Goal: Task Accomplishment & Management: Use online tool/utility

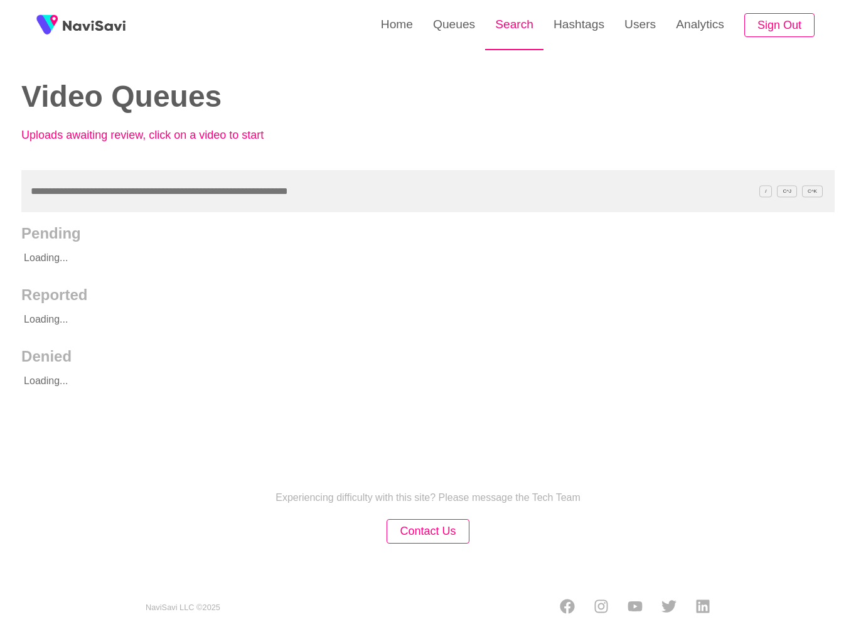
click at [519, 25] on link "Search" at bounding box center [514, 24] width 58 height 49
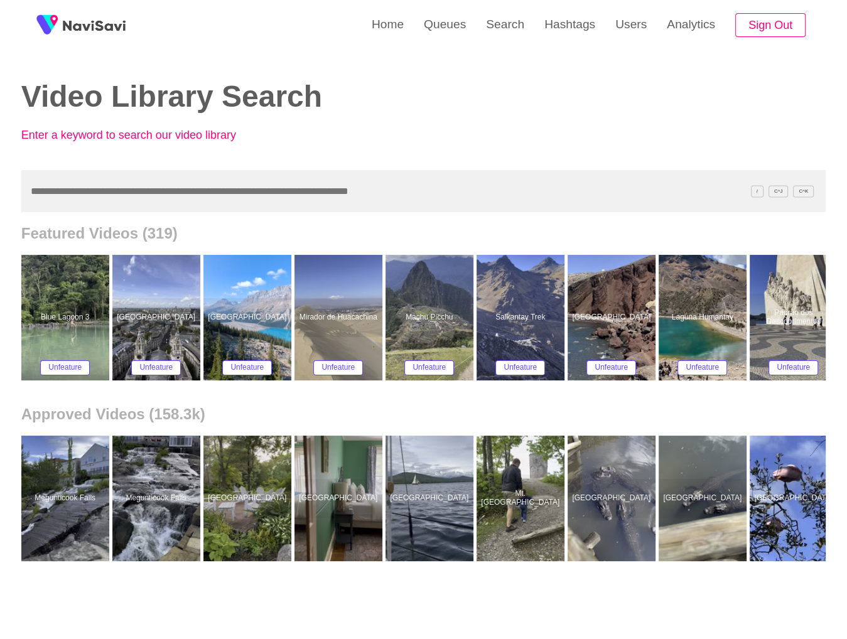
click at [201, 185] on input "text" at bounding box center [423, 191] width 805 height 42
paste input "**********"
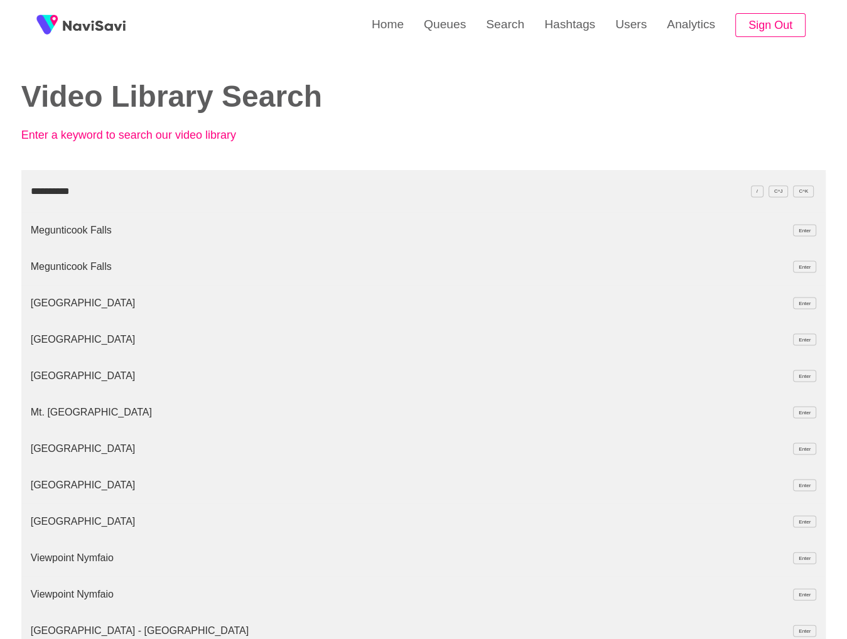
type input "**********"
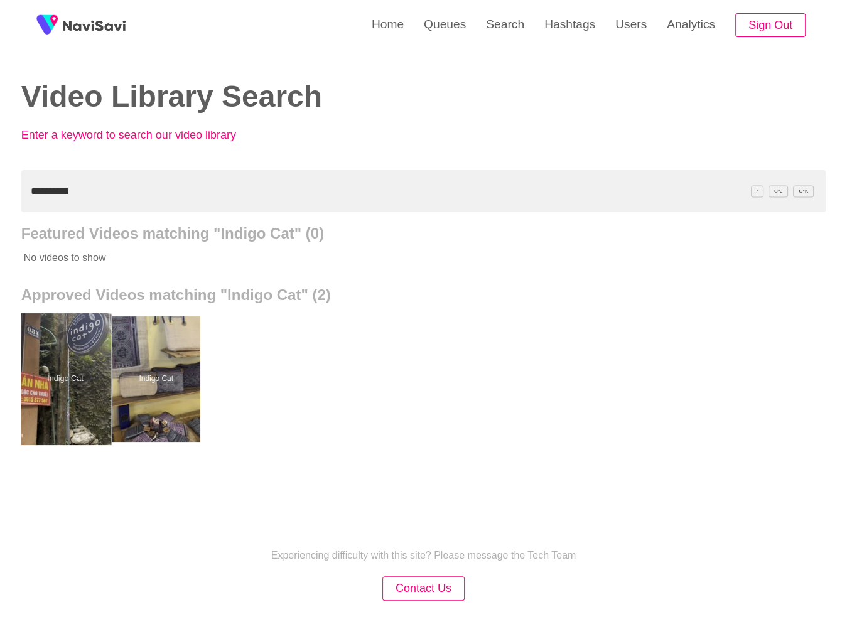
click at [50, 394] on div at bounding box center [65, 379] width 92 height 132
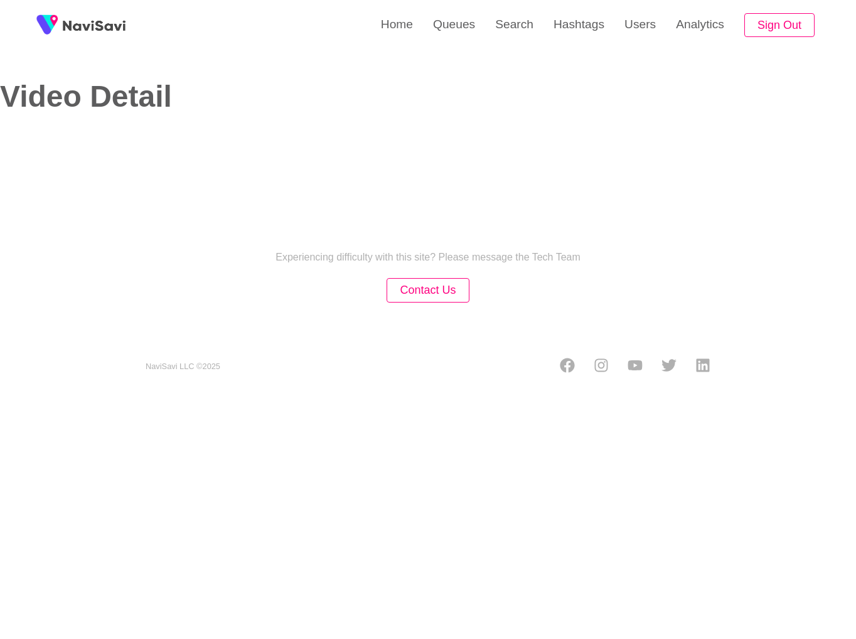
select select "**"
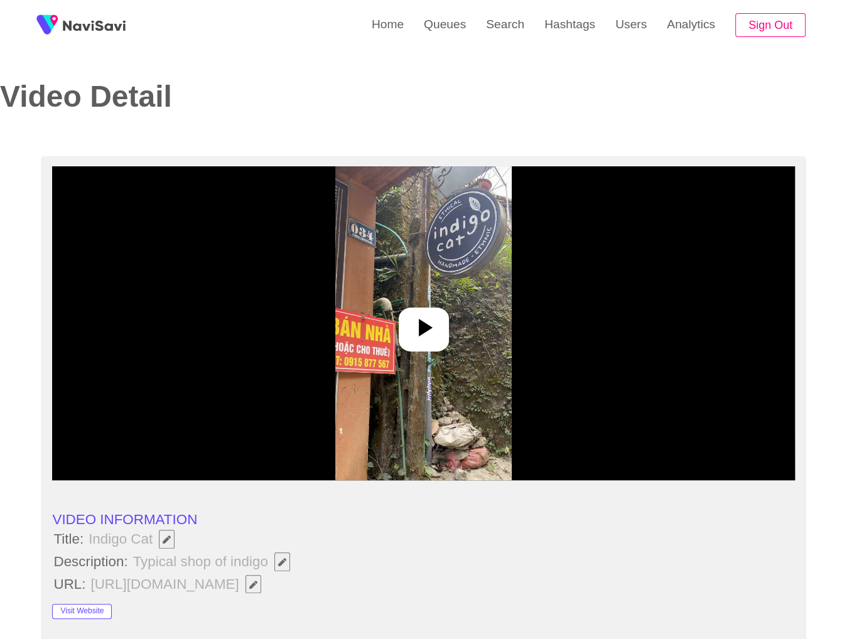
select select "**********"
click at [548, 259] on div at bounding box center [423, 323] width 742 height 314
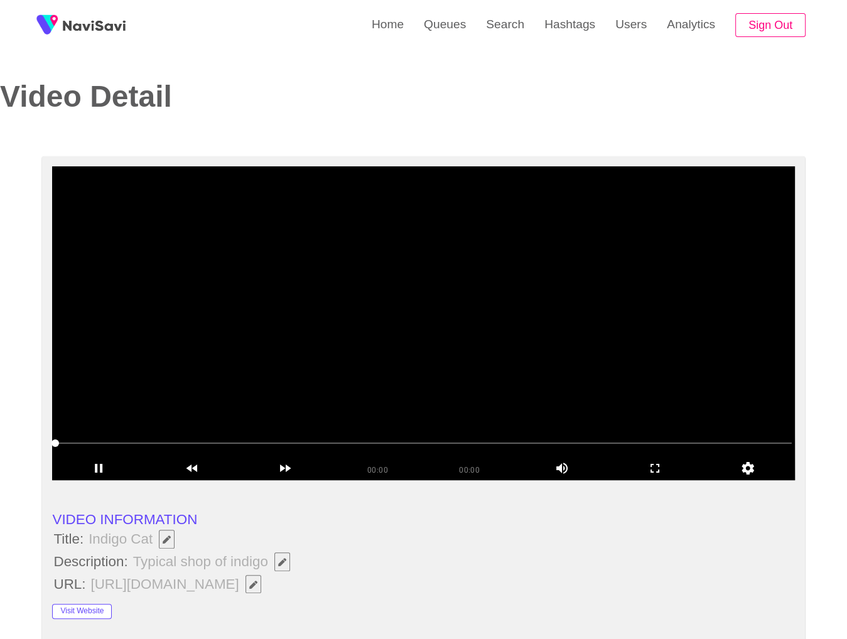
click at [408, 271] on video at bounding box center [423, 323] width 742 height 314
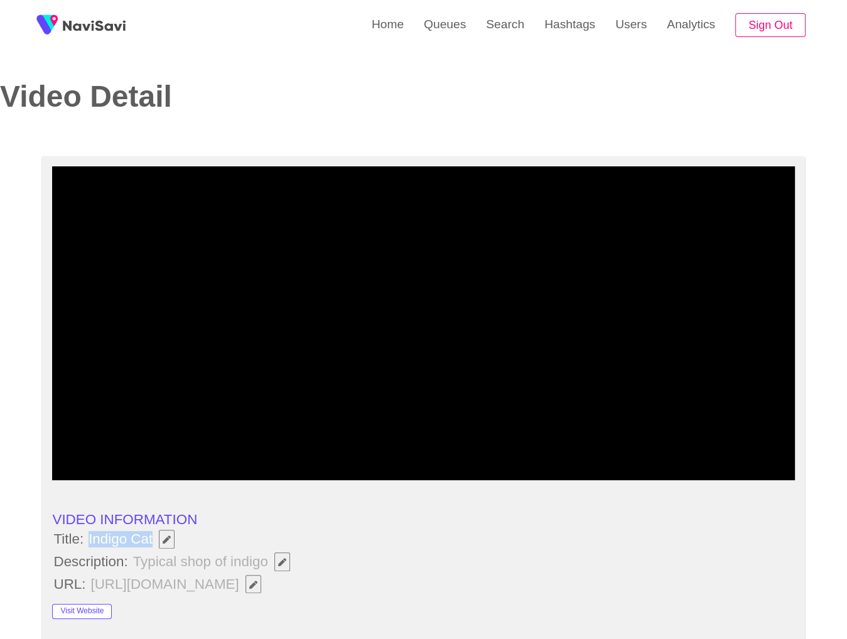
copy span "Indigo Cat"
drag, startPoint x: 85, startPoint y: 536, endPoint x: 153, endPoint y: 544, distance: 67.7
click at [153, 544] on span "Indigo Cat" at bounding box center [134, 539] width 97 height 21
drag, startPoint x: 305, startPoint y: 553, endPoint x: 284, endPoint y: 566, distance: 24.2
click at [305, 553] on li "Description: Typical shop of indigo" at bounding box center [423, 561] width 742 height 21
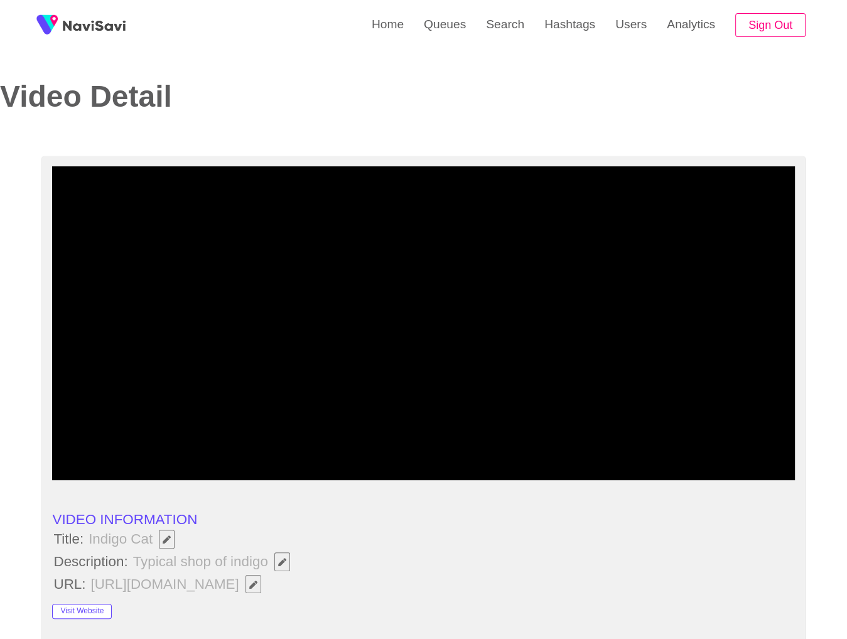
click at [281, 566] on button "button" at bounding box center [282, 562] width 16 height 19
type input "**********"
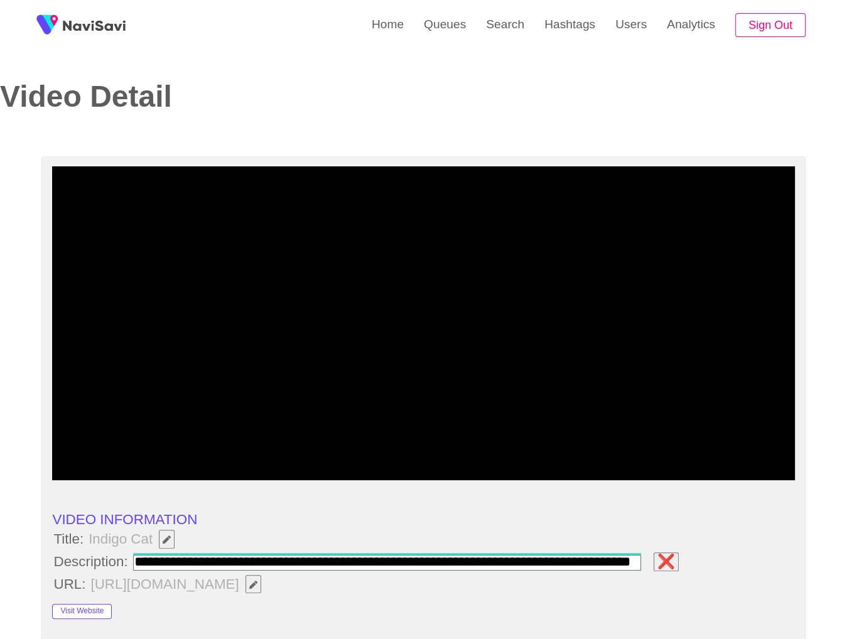
scroll to position [0, 58]
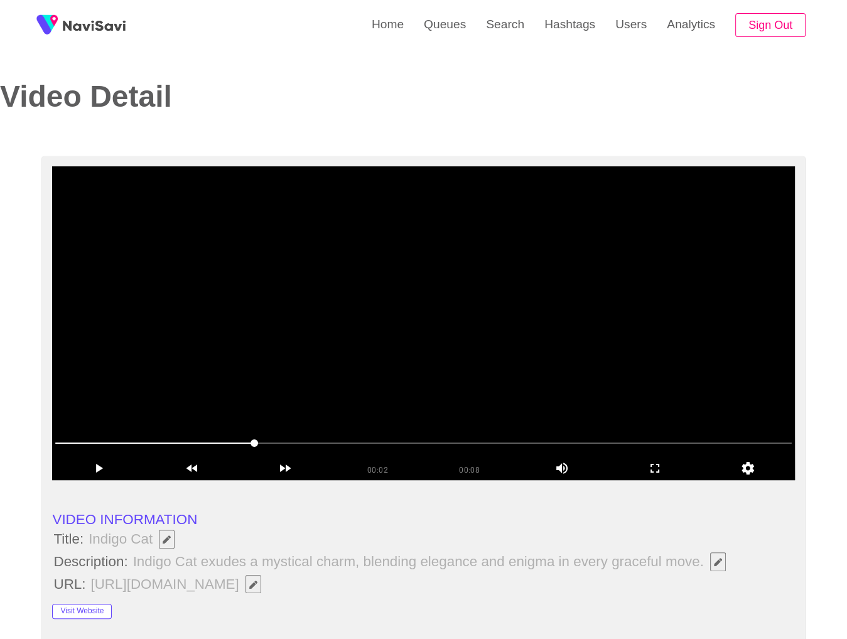
click at [378, 400] on video at bounding box center [423, 323] width 742 height 314
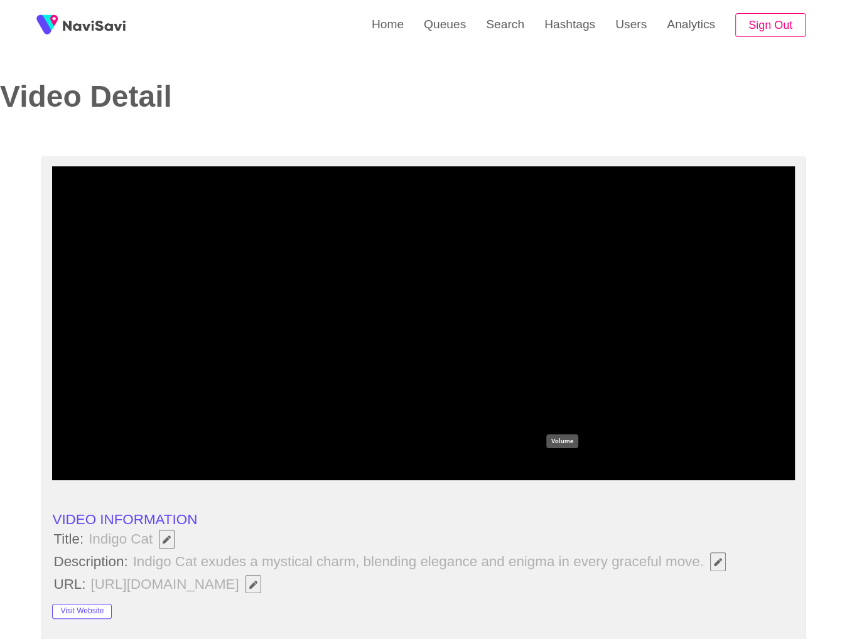
click at [573, 475] on icon "add" at bounding box center [586, 468] width 41 height 15
click at [583, 470] on icon "add" at bounding box center [586, 468] width 11 height 11
drag, startPoint x: 708, startPoint y: 450, endPoint x: 715, endPoint y: 446, distance: 8.2
click at [715, 446] on span at bounding box center [423, 443] width 736 height 20
drag, startPoint x: 770, startPoint y: 445, endPoint x: 381, endPoint y: 431, distance: 389.6
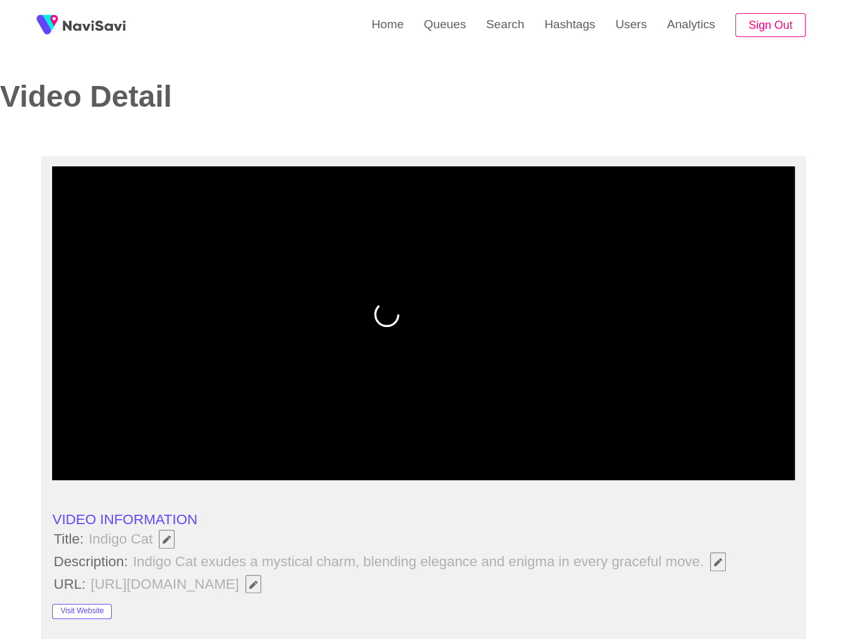
click at [764, 445] on span at bounding box center [423, 443] width 736 height 20
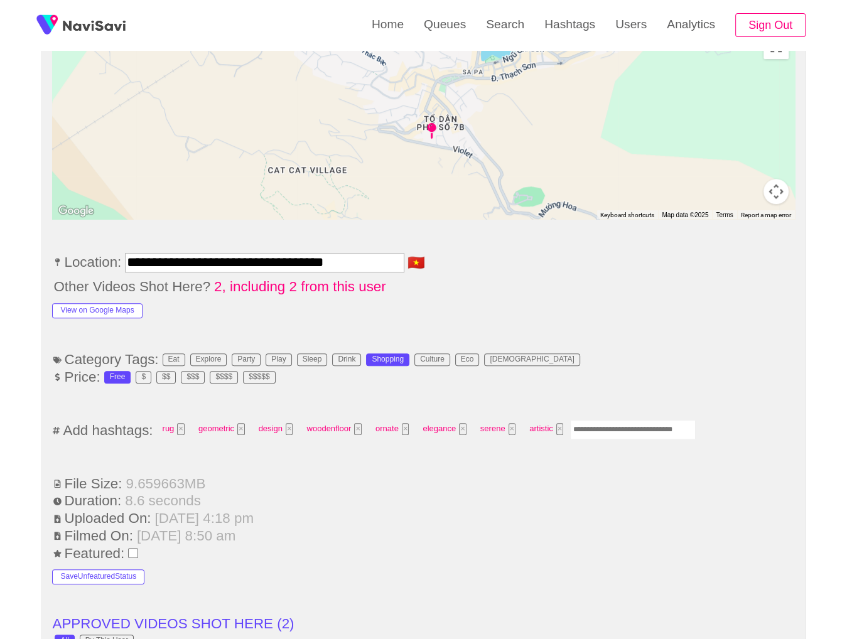
scroll to position [628, 0]
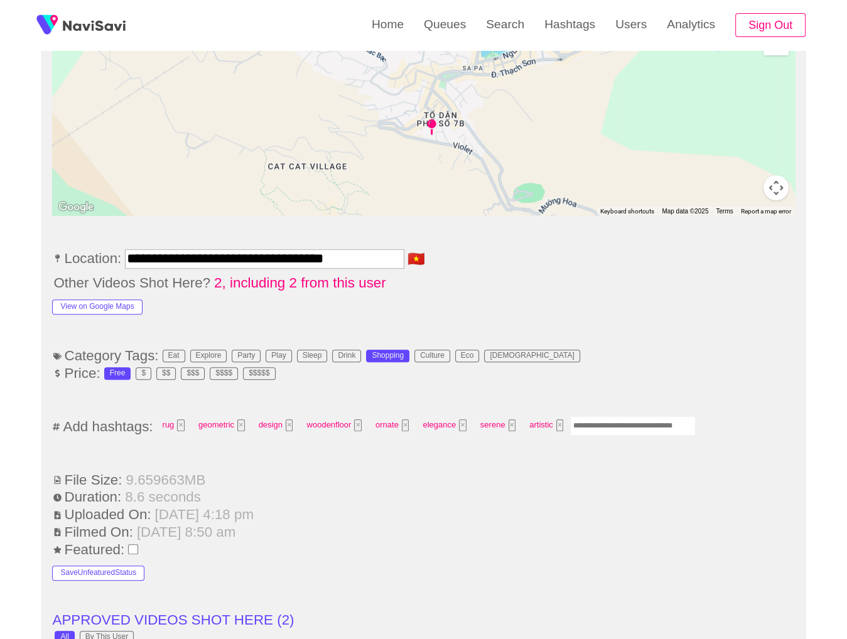
click at [619, 421] on input "Enter tag here and press return" at bounding box center [633, 425] width 126 height 19
type input "****"
type input "*********"
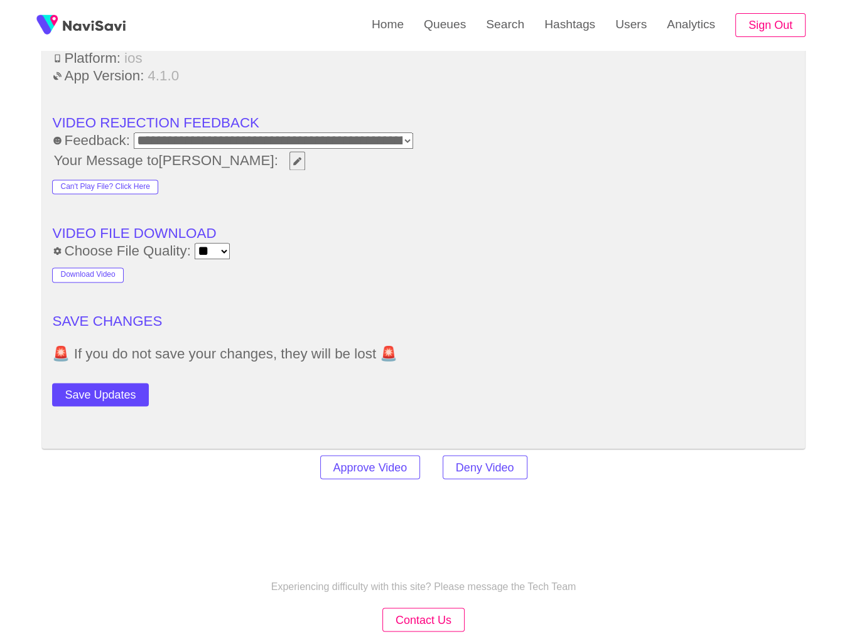
scroll to position [1778, 0]
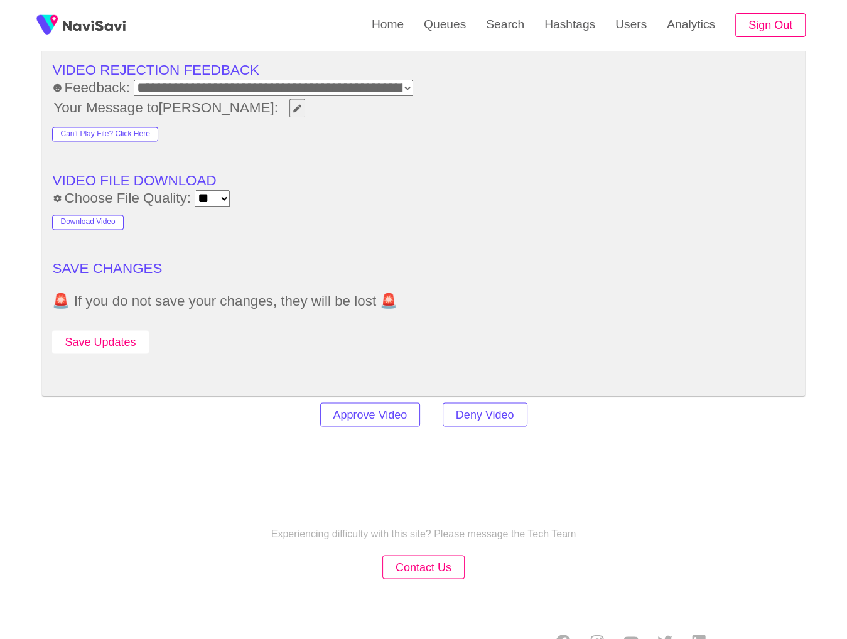
click at [109, 330] on button "Save Updates" at bounding box center [100, 341] width 96 height 23
click at [474, 31] on link "Queues" at bounding box center [445, 24] width 62 height 49
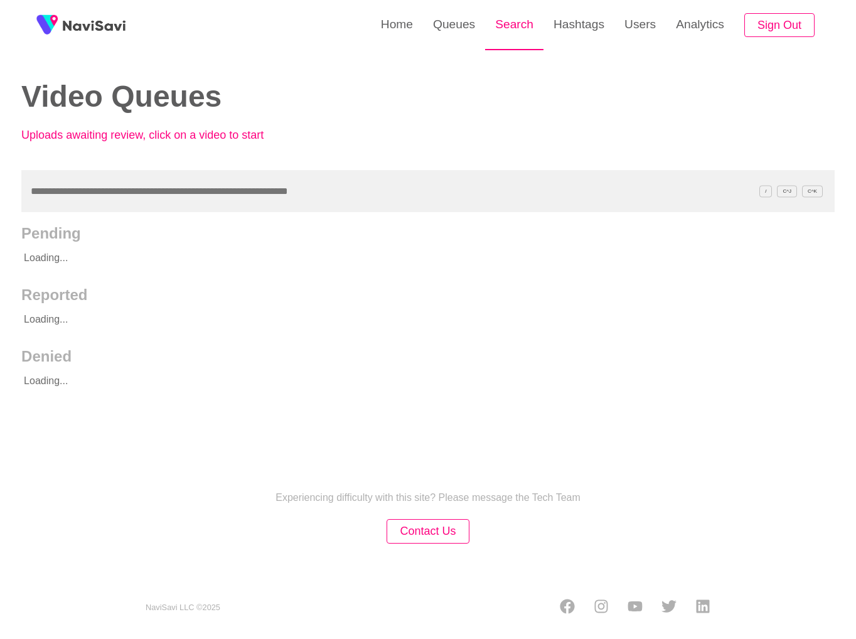
click at [521, 38] on link "Search" at bounding box center [514, 24] width 58 height 49
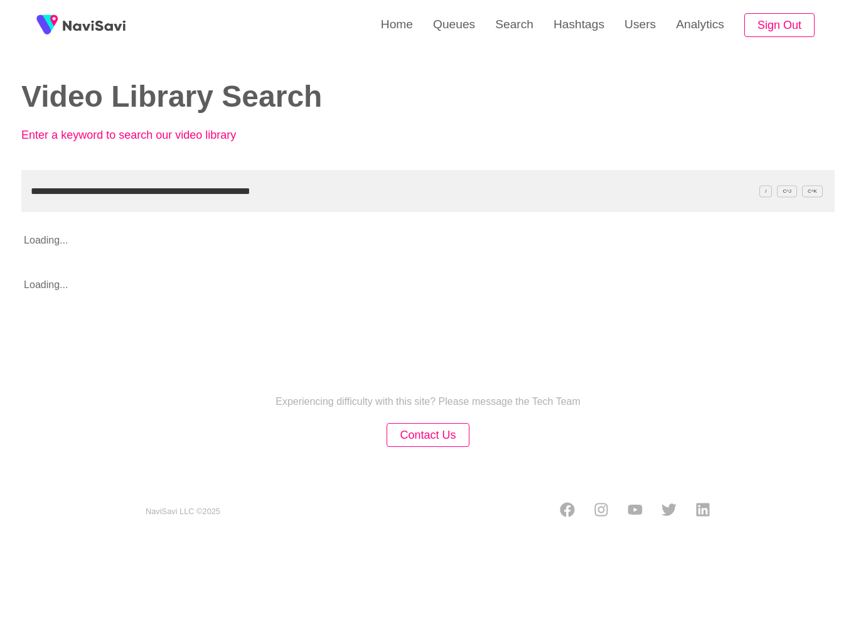
type input "**********"
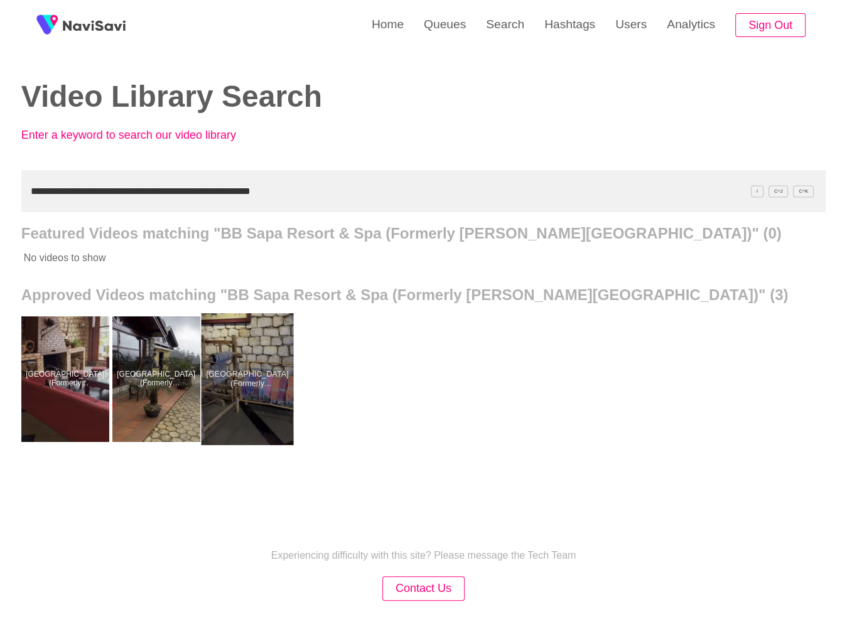
click at [249, 396] on div at bounding box center [247, 379] width 92 height 132
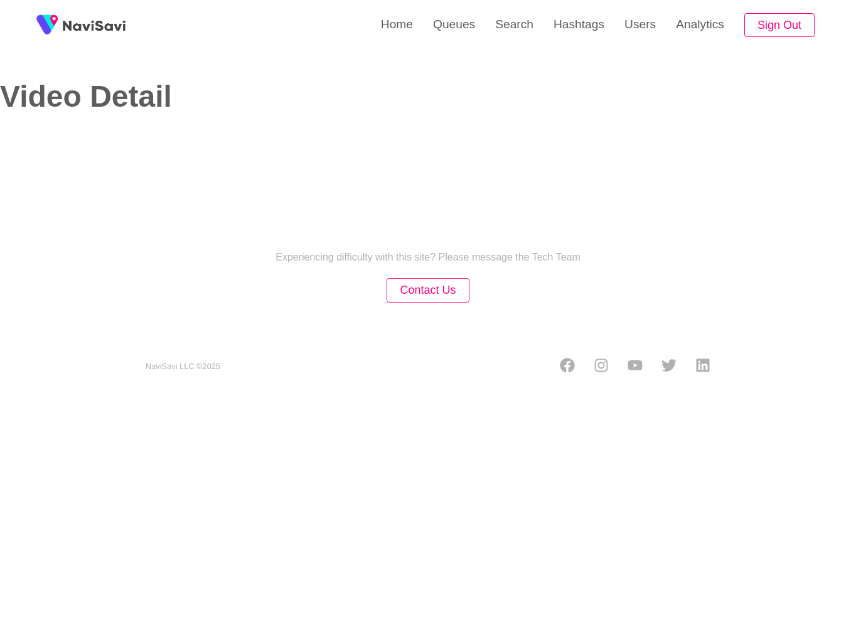
select select "**********"
select select "**"
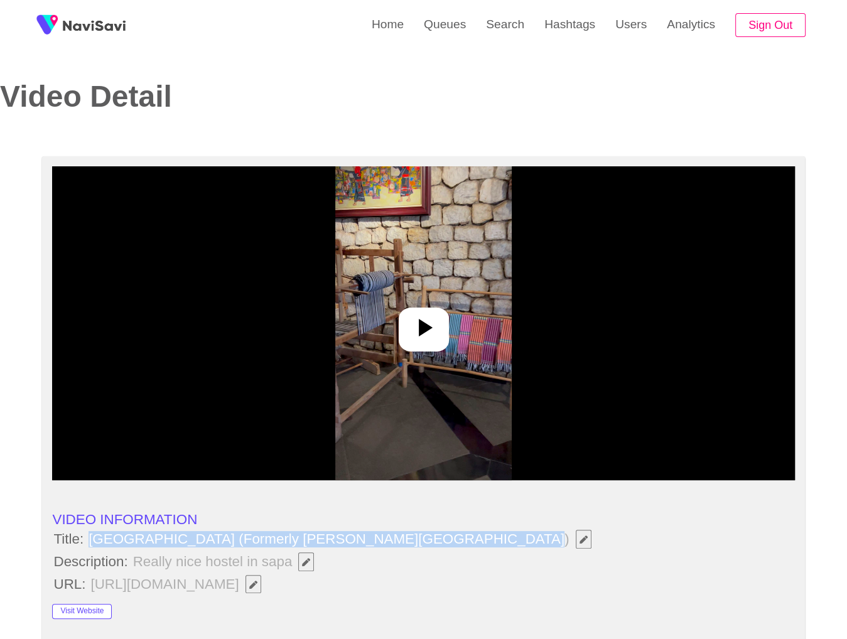
copy span "[GEOGRAPHIC_DATA] (Formerly [PERSON_NAME][GEOGRAPHIC_DATA])"
drag, startPoint x: 90, startPoint y: 540, endPoint x: 475, endPoint y: 547, distance: 384.3
click at [475, 547] on span "[GEOGRAPHIC_DATA] (Formerly [PERSON_NAME][GEOGRAPHIC_DATA])" at bounding box center [342, 539] width 511 height 21
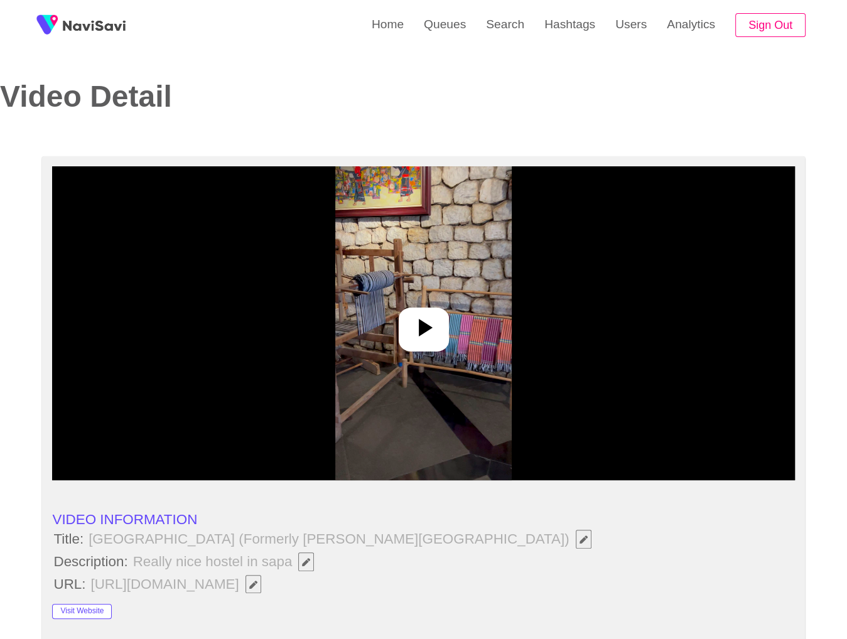
click at [336, 567] on li "Description: Really nice hostel in sapa" at bounding box center [423, 561] width 742 height 21
click at [304, 562] on icon "Edit Field" at bounding box center [306, 562] width 8 height 8
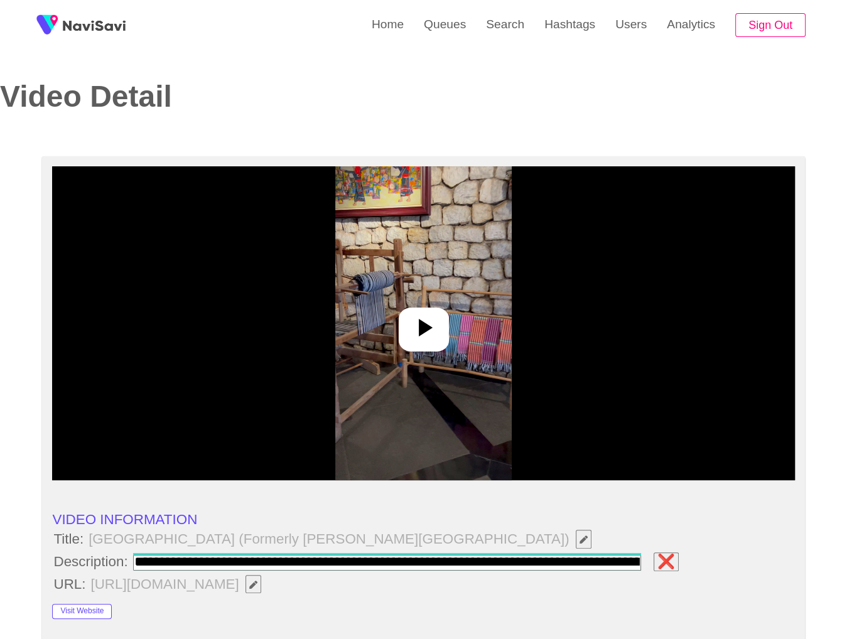
scroll to position [0, 530]
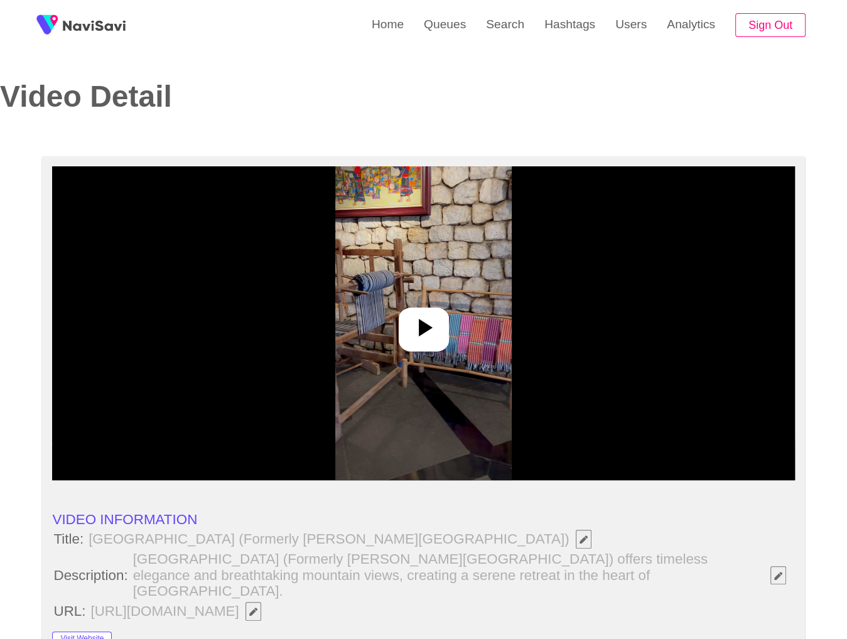
click at [618, 346] on div at bounding box center [423, 323] width 742 height 314
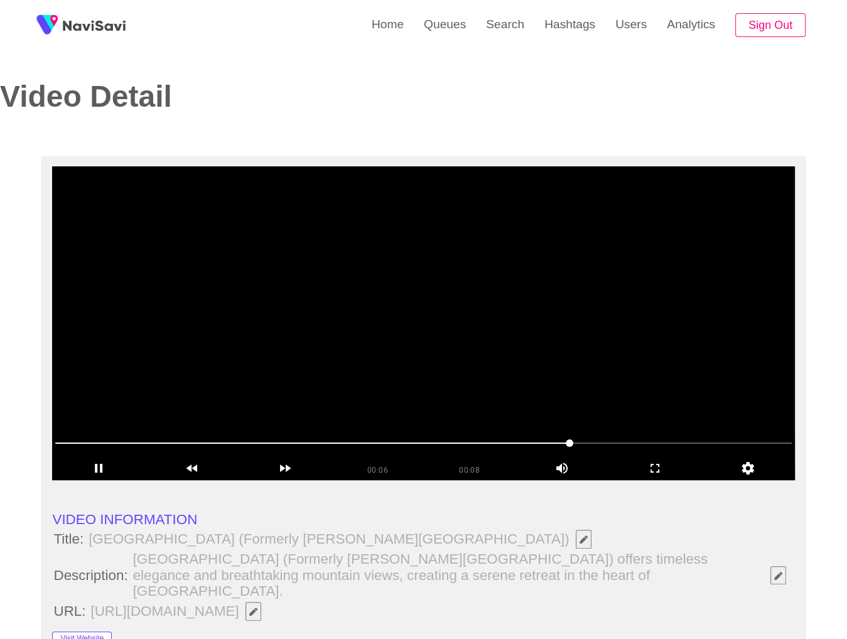
click at [624, 443] on span at bounding box center [423, 443] width 736 height 1
click at [759, 445] on span at bounding box center [423, 443] width 736 height 20
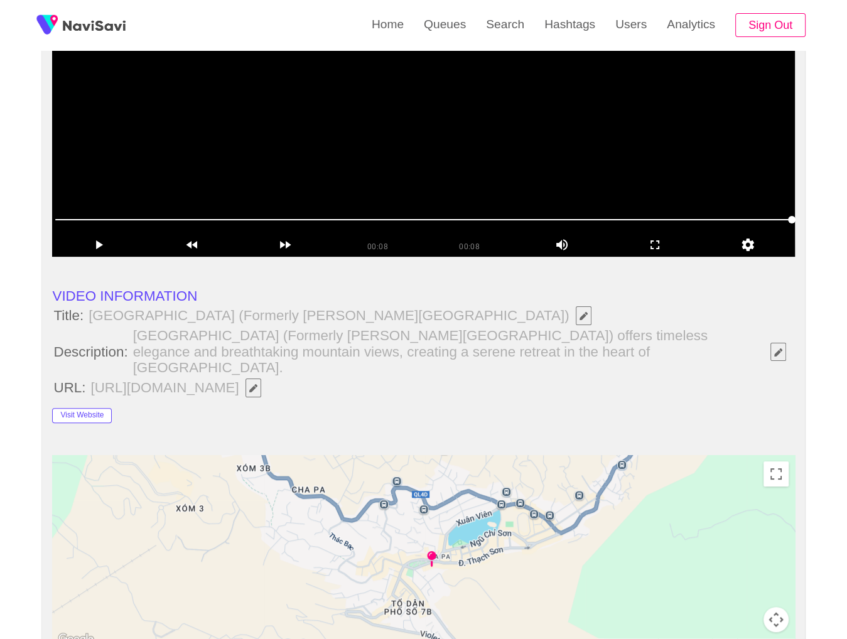
scroll to position [136, 0]
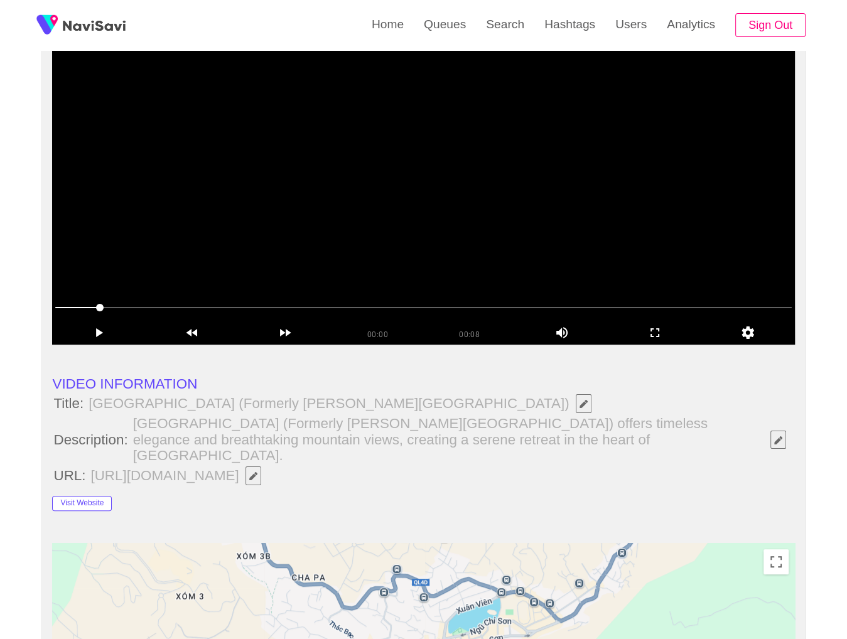
click at [399, 246] on video at bounding box center [423, 188] width 742 height 314
click at [465, 251] on video at bounding box center [423, 188] width 742 height 314
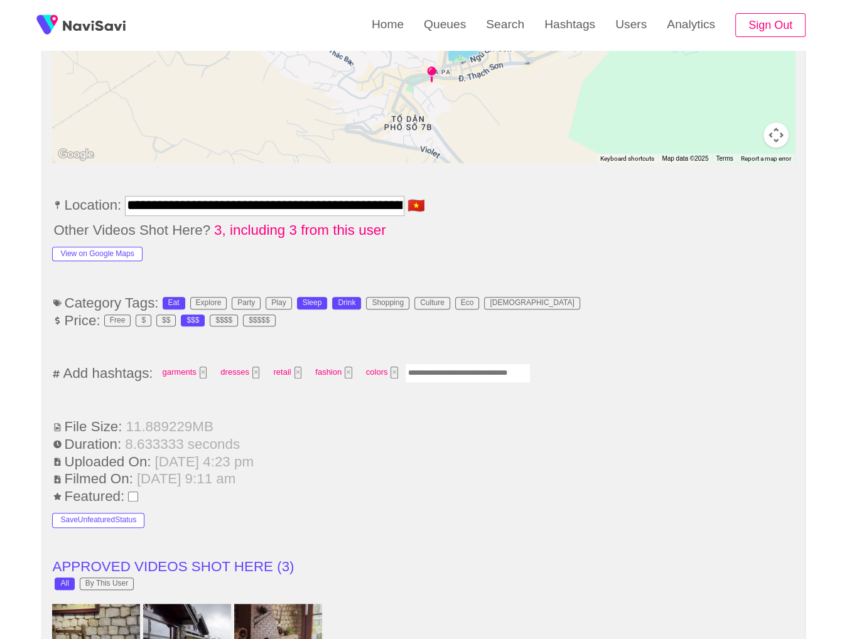
scroll to position [714, 0]
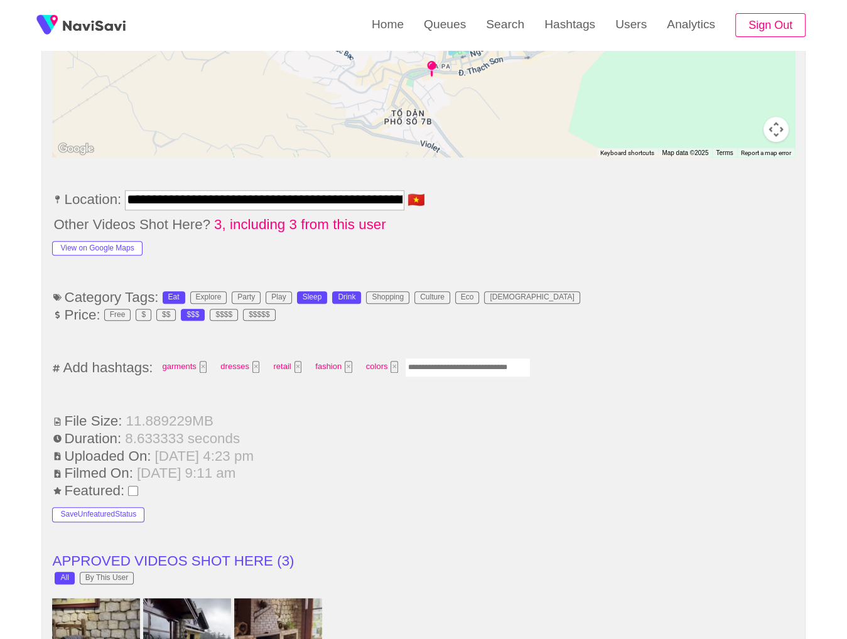
drag, startPoint x: 467, startPoint y: 348, endPoint x: 590, endPoint y: 276, distance: 143.0
click at [468, 358] on input "Enter tag here and press return" at bounding box center [468, 367] width 126 height 19
type input "*********"
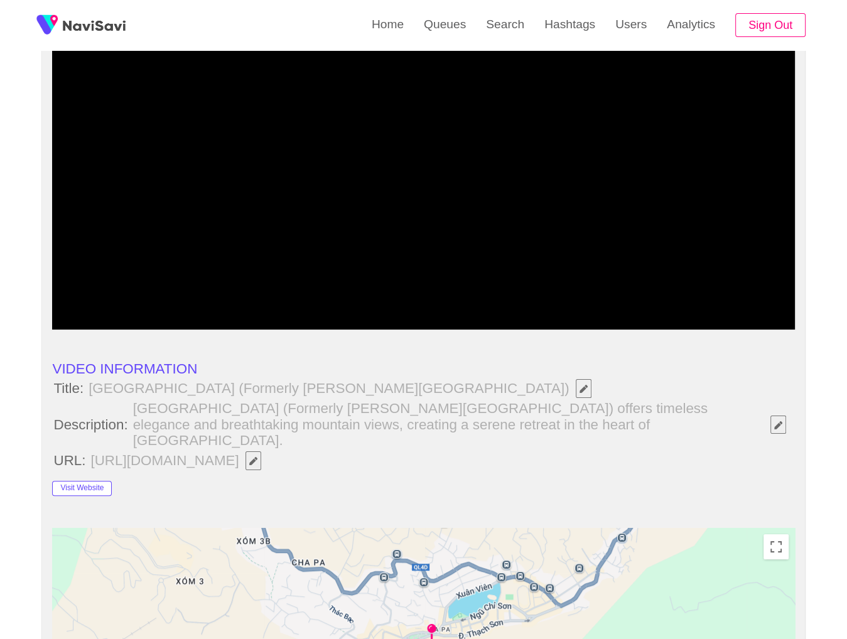
scroll to position [111, 0]
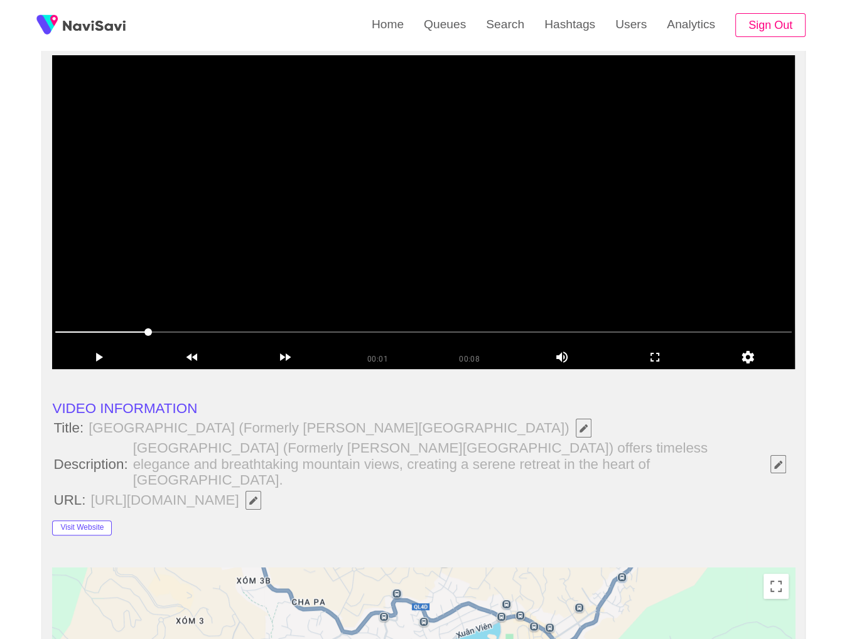
click at [630, 278] on video at bounding box center [423, 212] width 742 height 314
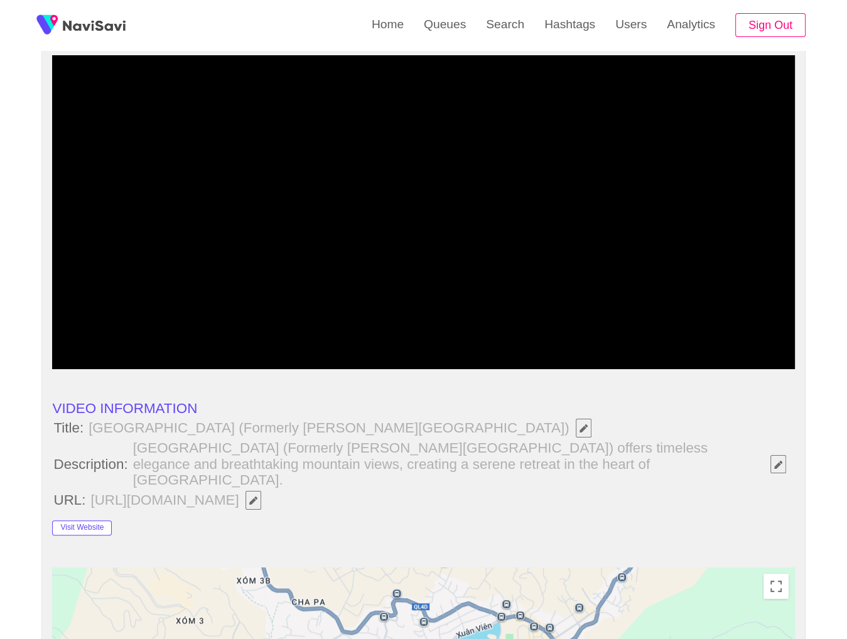
drag, startPoint x: 700, startPoint y: 330, endPoint x: 763, endPoint y: 330, distance: 62.8
click at [763, 330] on span at bounding box center [423, 332] width 736 height 20
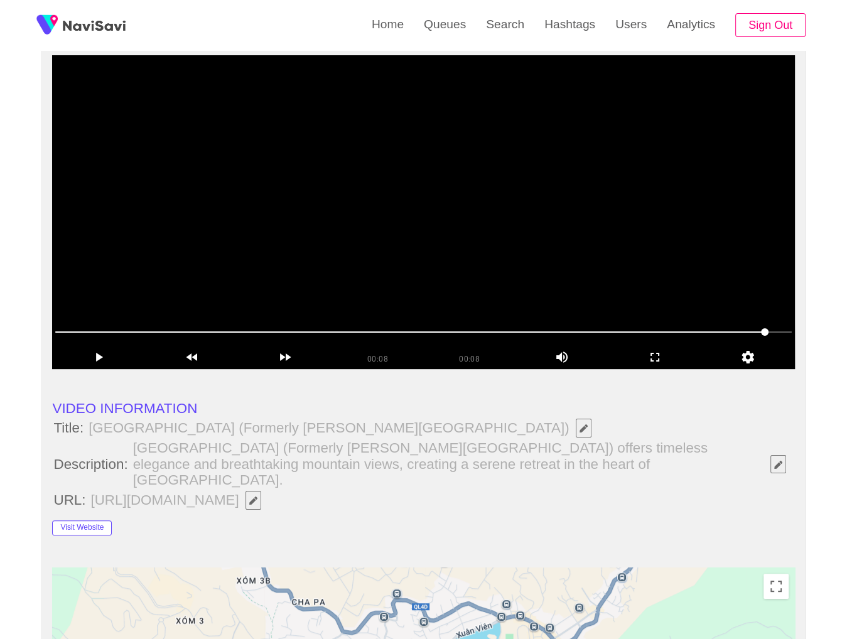
click at [411, 316] on video at bounding box center [423, 212] width 742 height 314
click at [575, 202] on video at bounding box center [423, 212] width 742 height 314
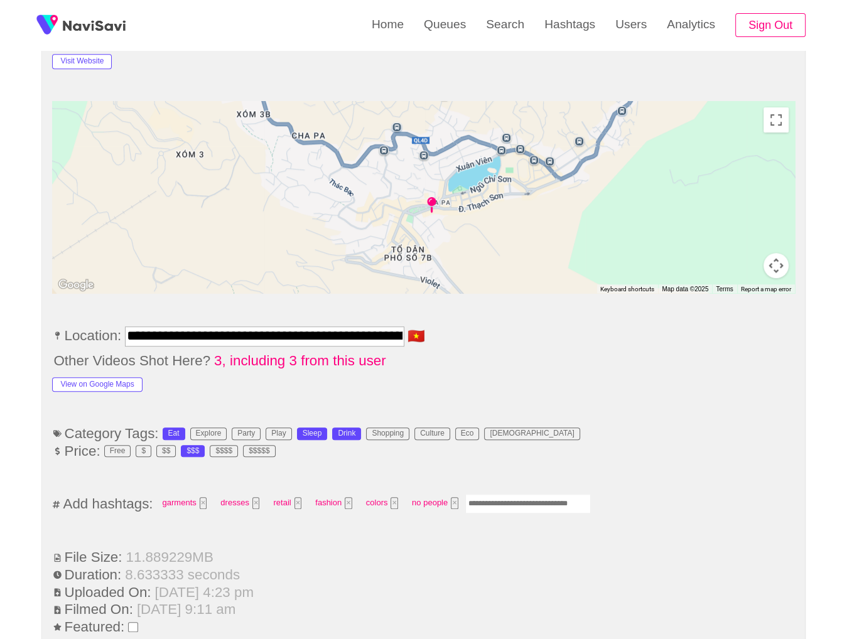
scroll to position [590, 0]
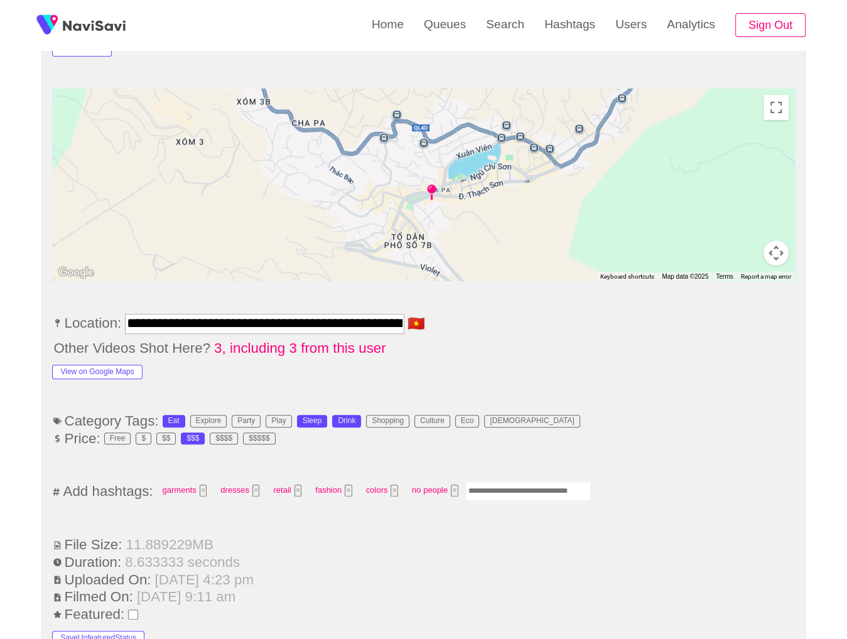
drag, startPoint x: 527, startPoint y: 474, endPoint x: 553, endPoint y: 458, distance: 30.5
click at [527, 482] on input "Enter tag here and press return" at bounding box center [528, 491] width 126 height 19
type input "*********"
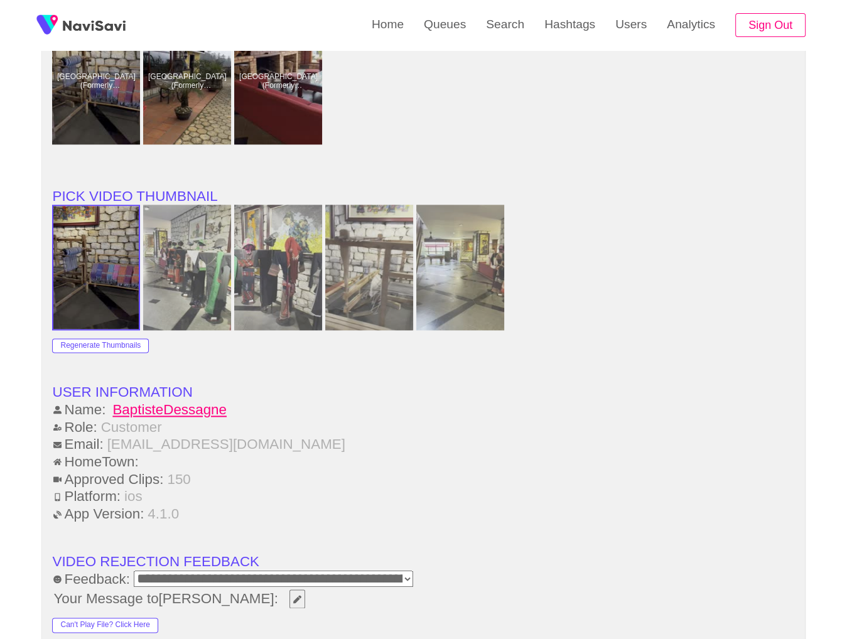
scroll to position [1719, 0]
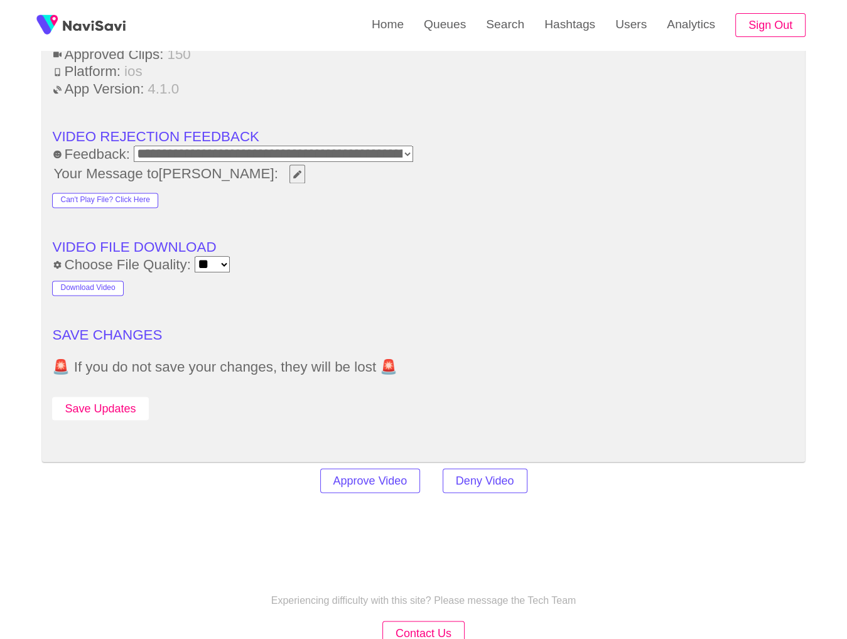
click at [129, 397] on button "Save Updates" at bounding box center [100, 408] width 96 height 23
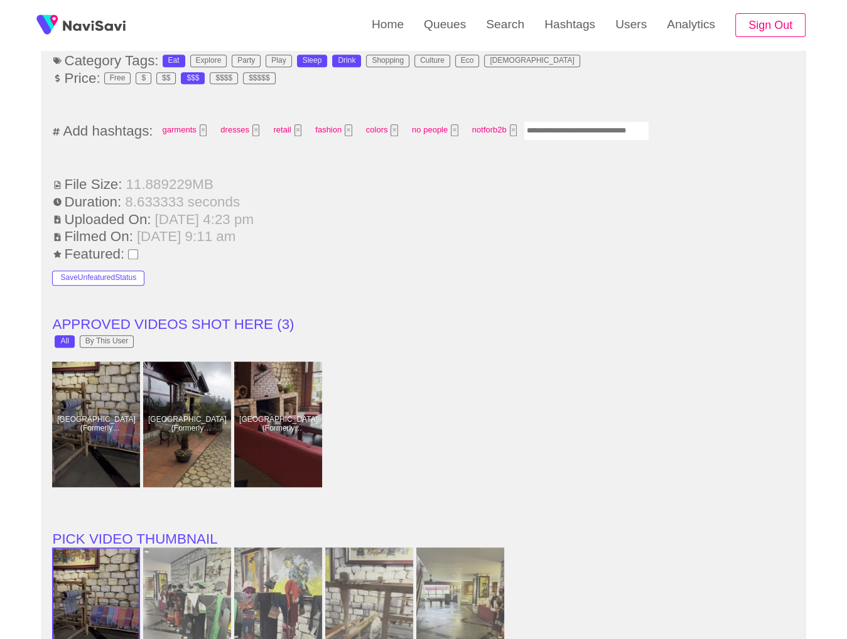
scroll to position [1042, 0]
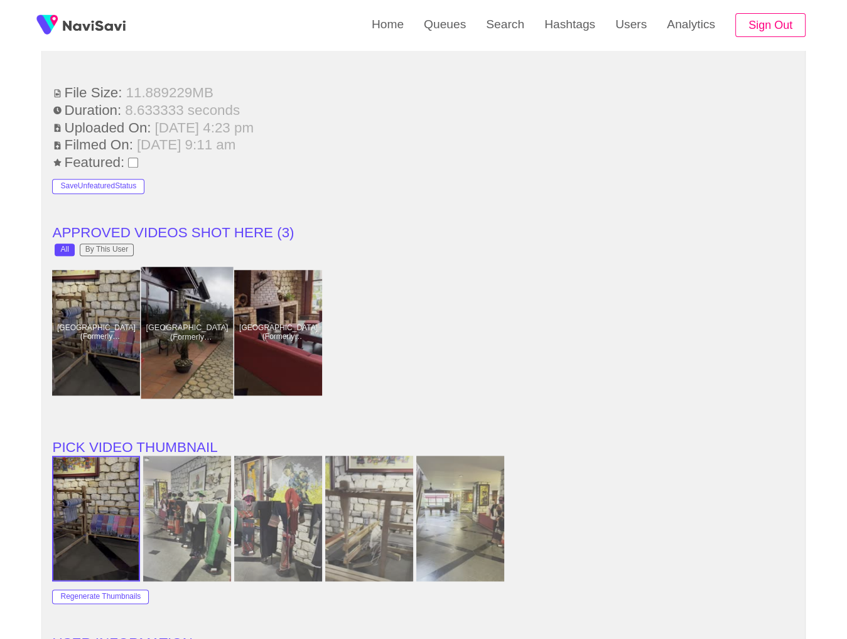
click at [207, 312] on div at bounding box center [187, 333] width 92 height 132
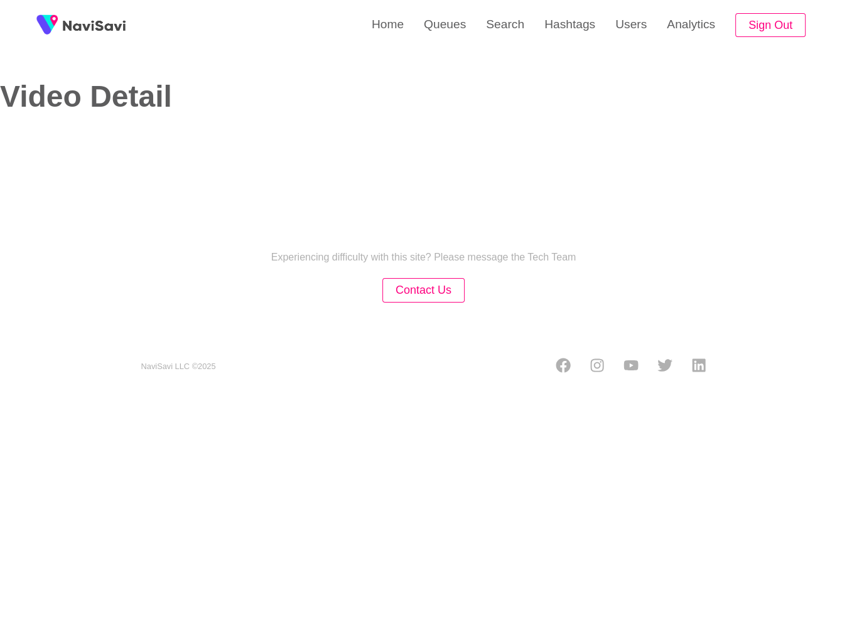
select select "**********"
select select "**"
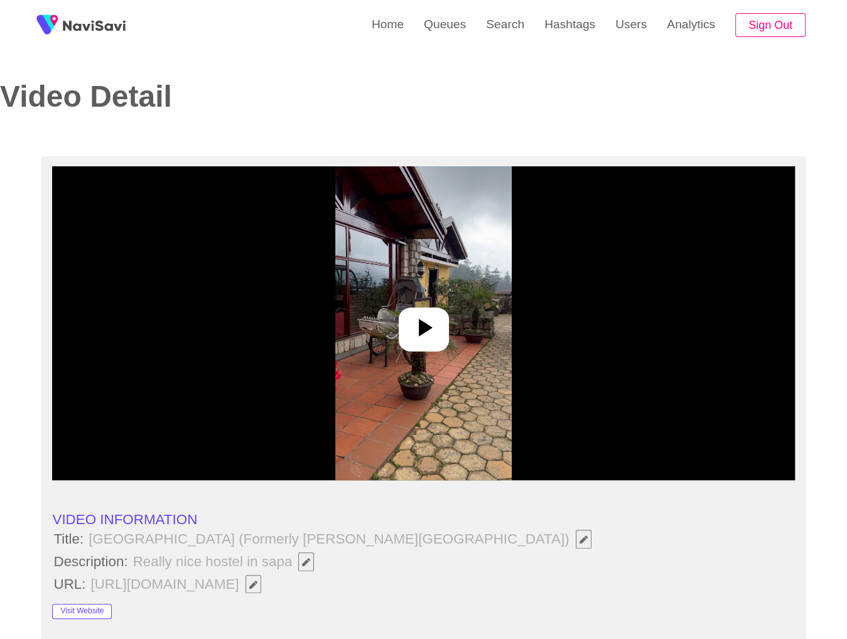
click at [305, 564] on icon "Edit Field" at bounding box center [306, 562] width 8 height 8
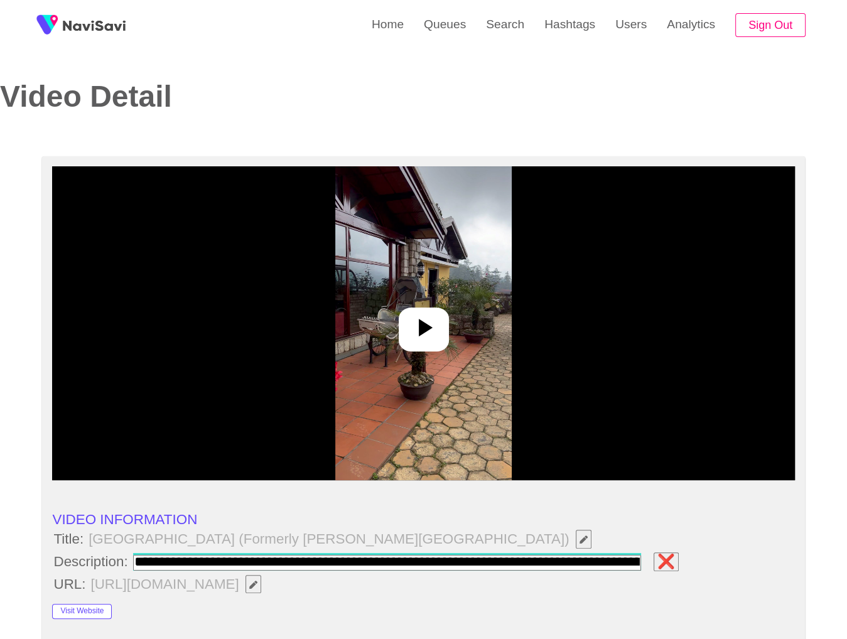
scroll to position [0, 530]
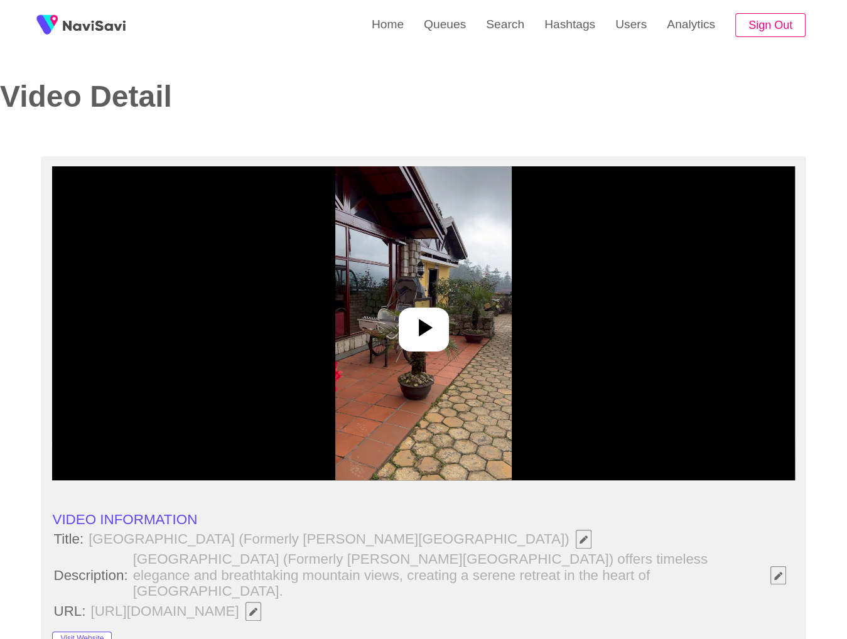
click at [385, 340] on img at bounding box center [423, 323] width 176 height 314
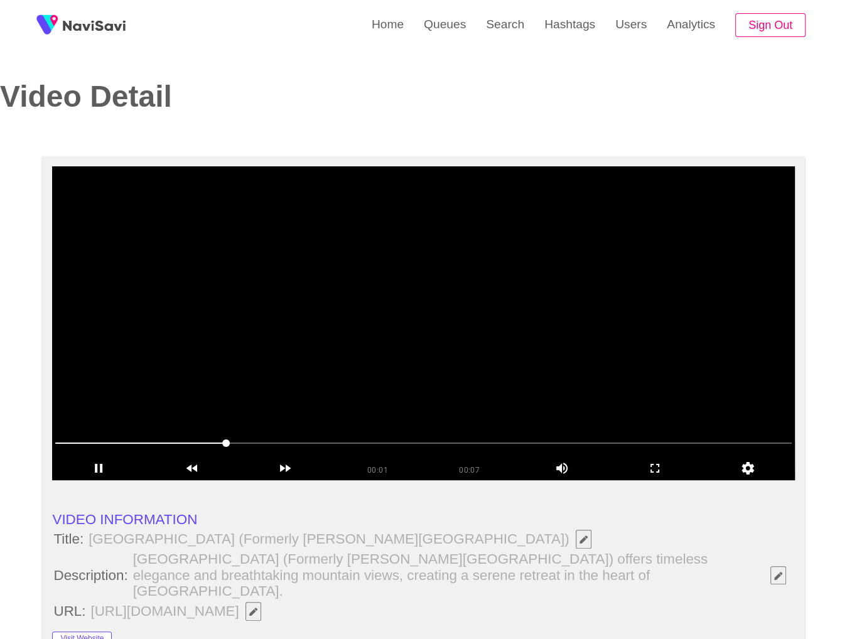
click at [304, 431] on div at bounding box center [423, 445] width 746 height 34
click at [666, 470] on icon "add" at bounding box center [655, 468] width 92 height 15
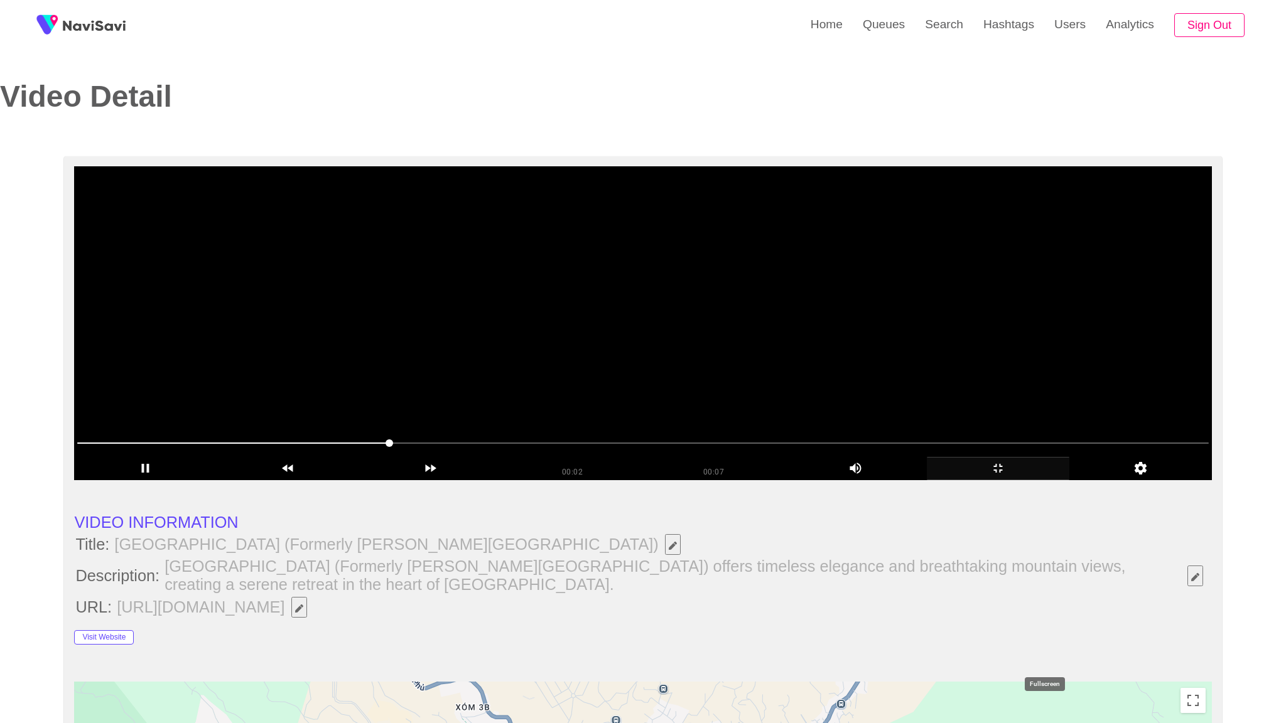
click at [856, 480] on div "add" at bounding box center [998, 468] width 143 height 23
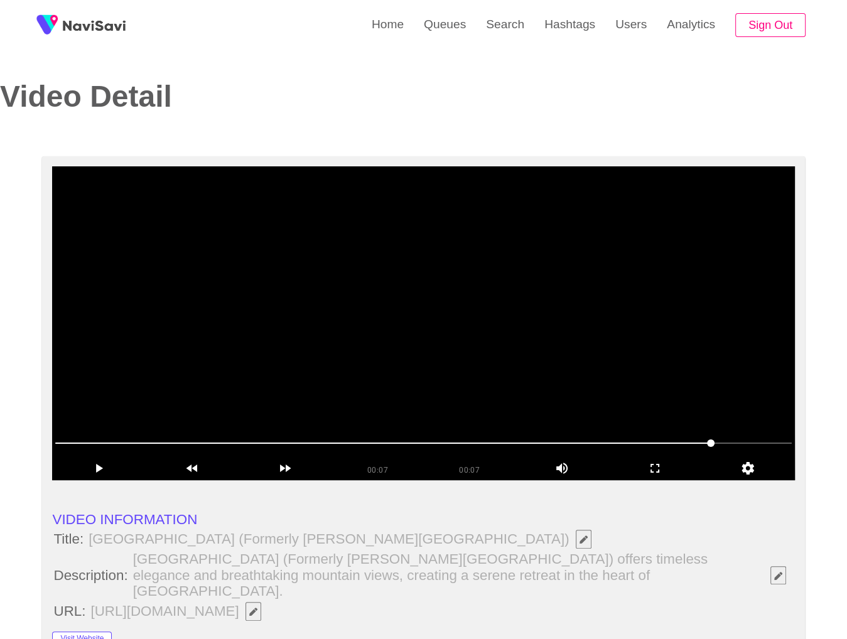
click at [743, 438] on span at bounding box center [423, 443] width 736 height 20
click at [767, 438] on span at bounding box center [423, 443] width 736 height 20
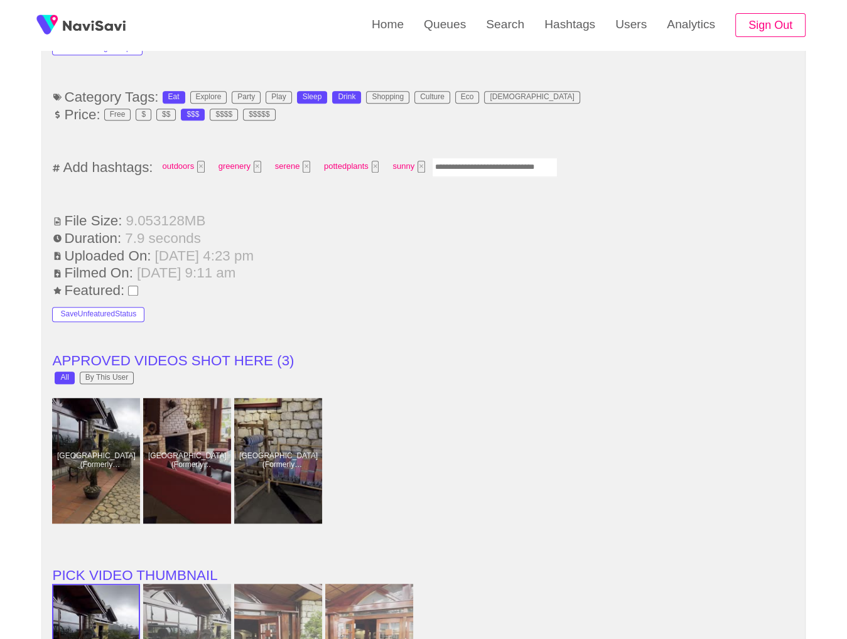
scroll to position [834, 0]
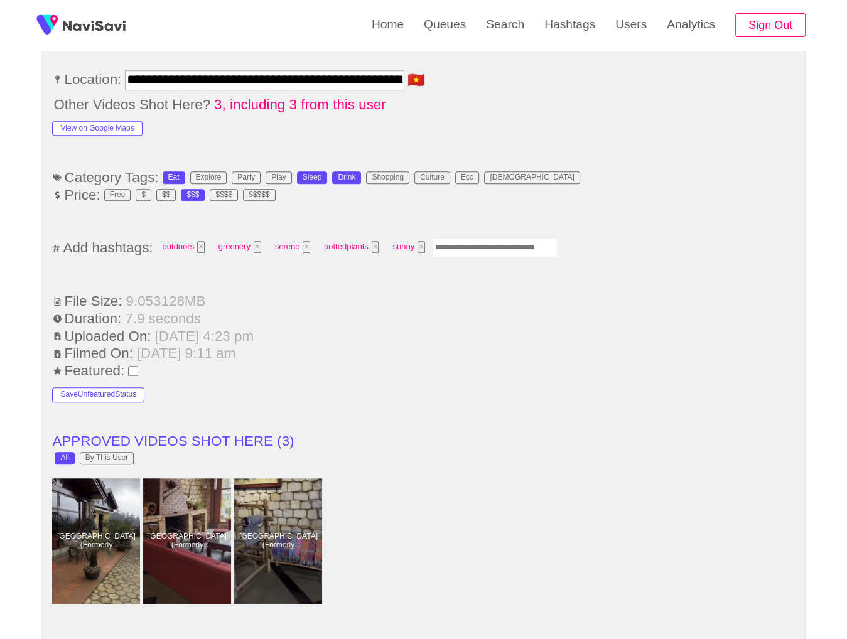
drag, startPoint x: 465, startPoint y: 224, endPoint x: 617, endPoint y: 188, distance: 155.6
click at [467, 238] on input "Enter tag here and press return" at bounding box center [495, 247] width 126 height 19
type input "*********"
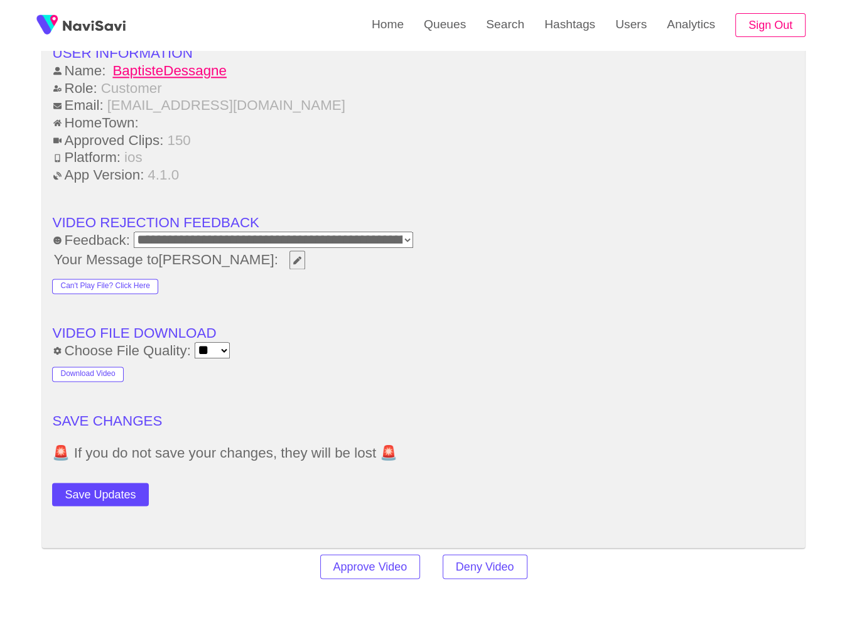
scroll to position [1635, 0]
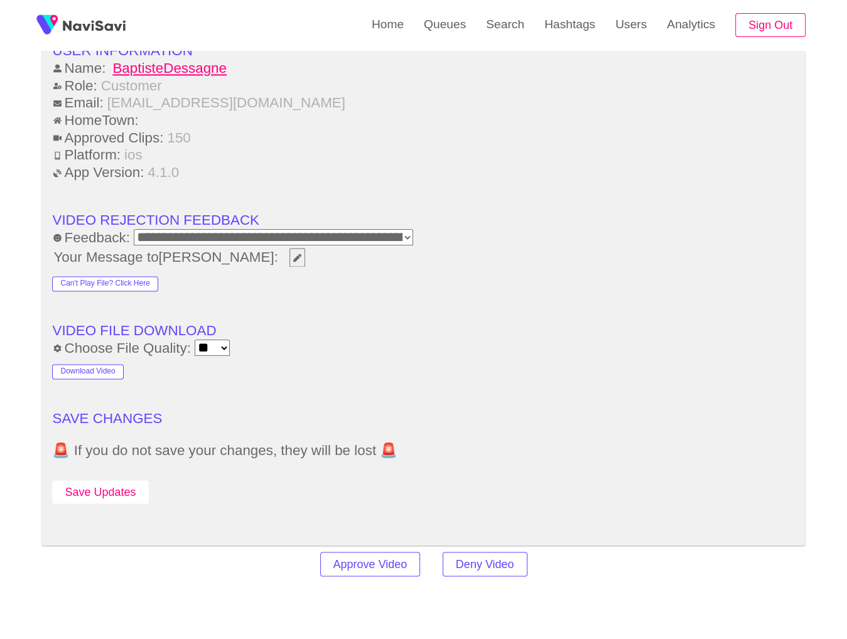
click at [87, 480] on button "Save Updates" at bounding box center [100, 491] width 96 height 23
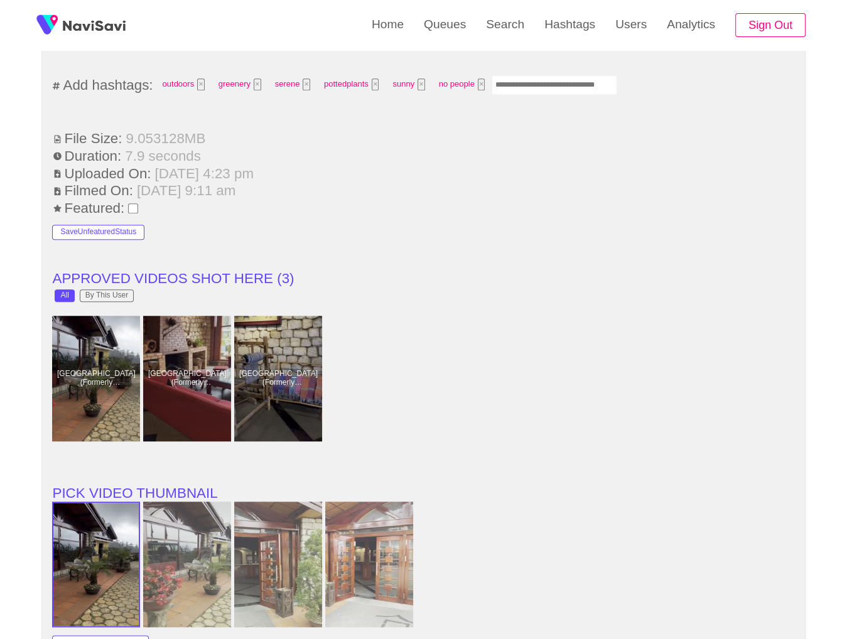
scroll to position [1010, 0]
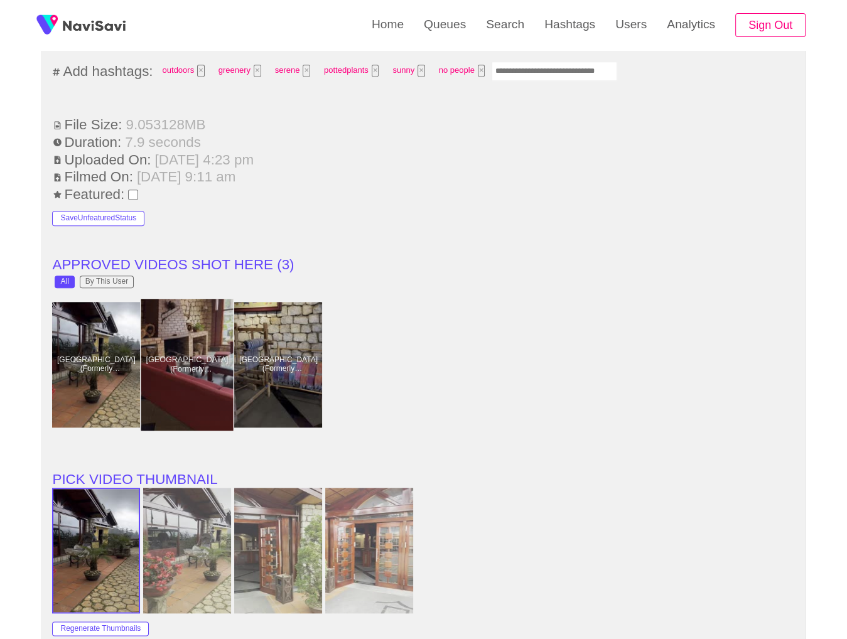
click at [217, 381] on div at bounding box center [187, 365] width 92 height 132
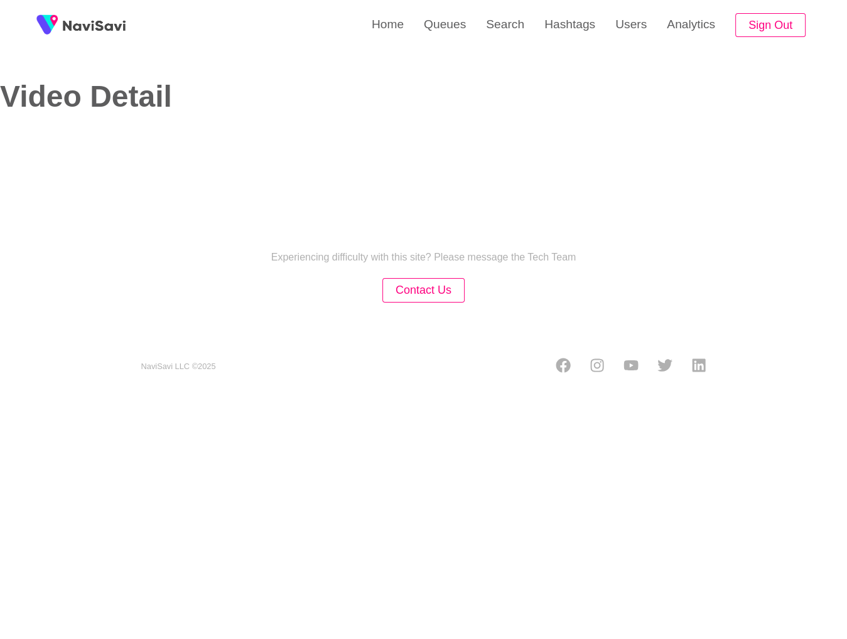
select select "**********"
select select "**"
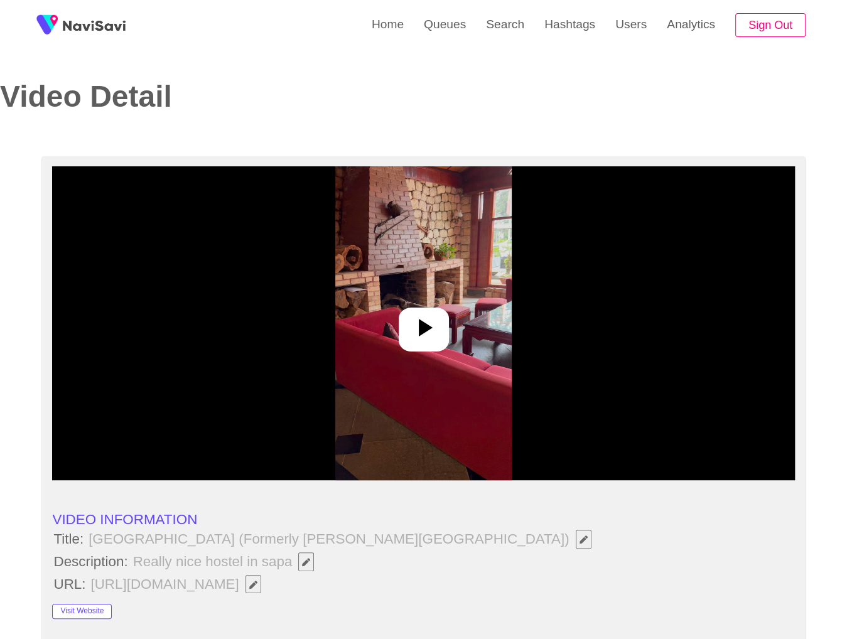
click at [399, 325] on div at bounding box center [424, 330] width 50 height 44
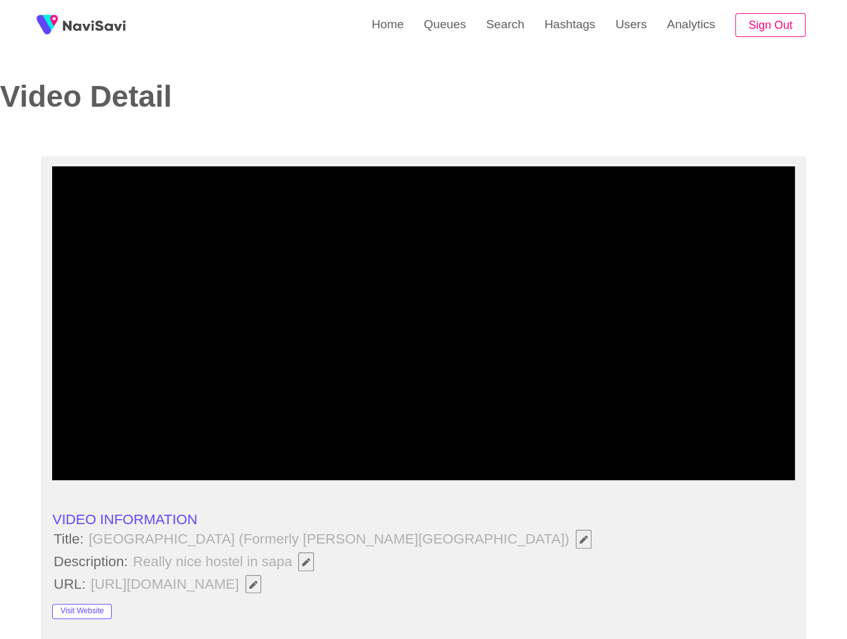
click at [305, 560] on icon "Edit Field" at bounding box center [306, 562] width 8 height 8
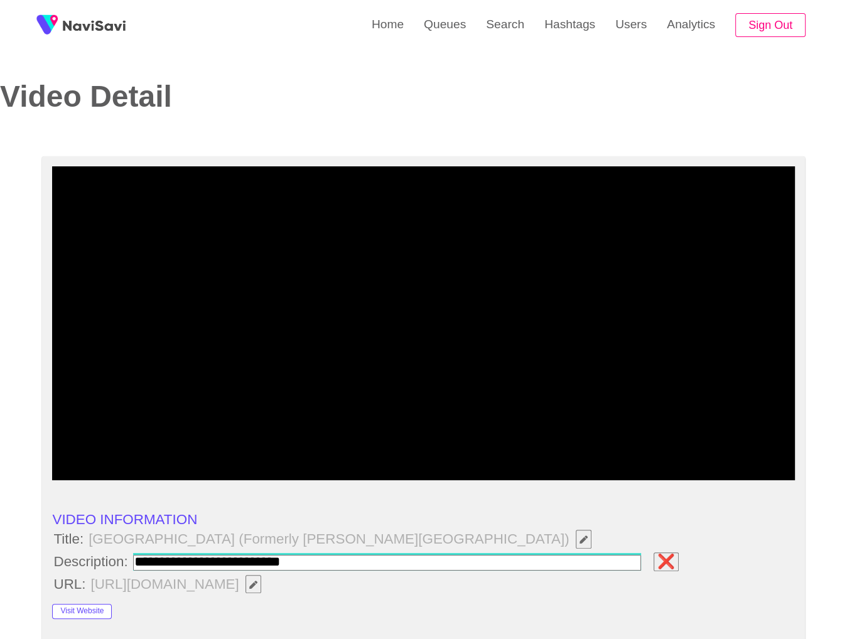
type input "**********"
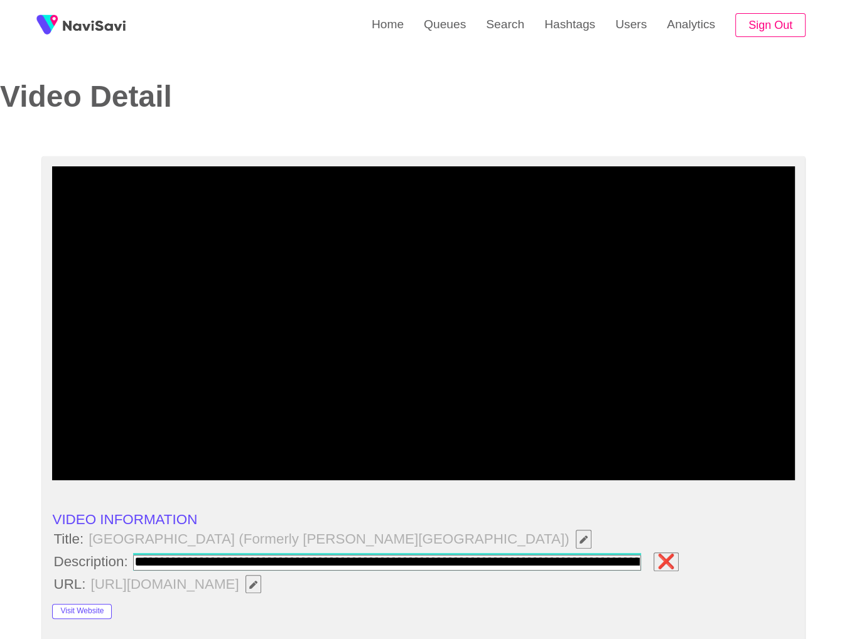
scroll to position [0, 530]
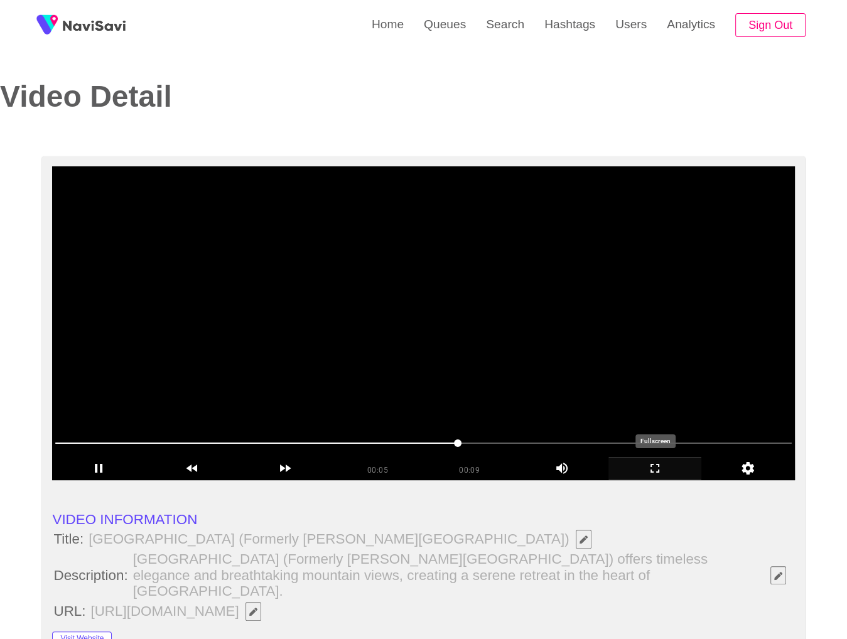
click at [649, 476] on div "add" at bounding box center [654, 468] width 93 height 23
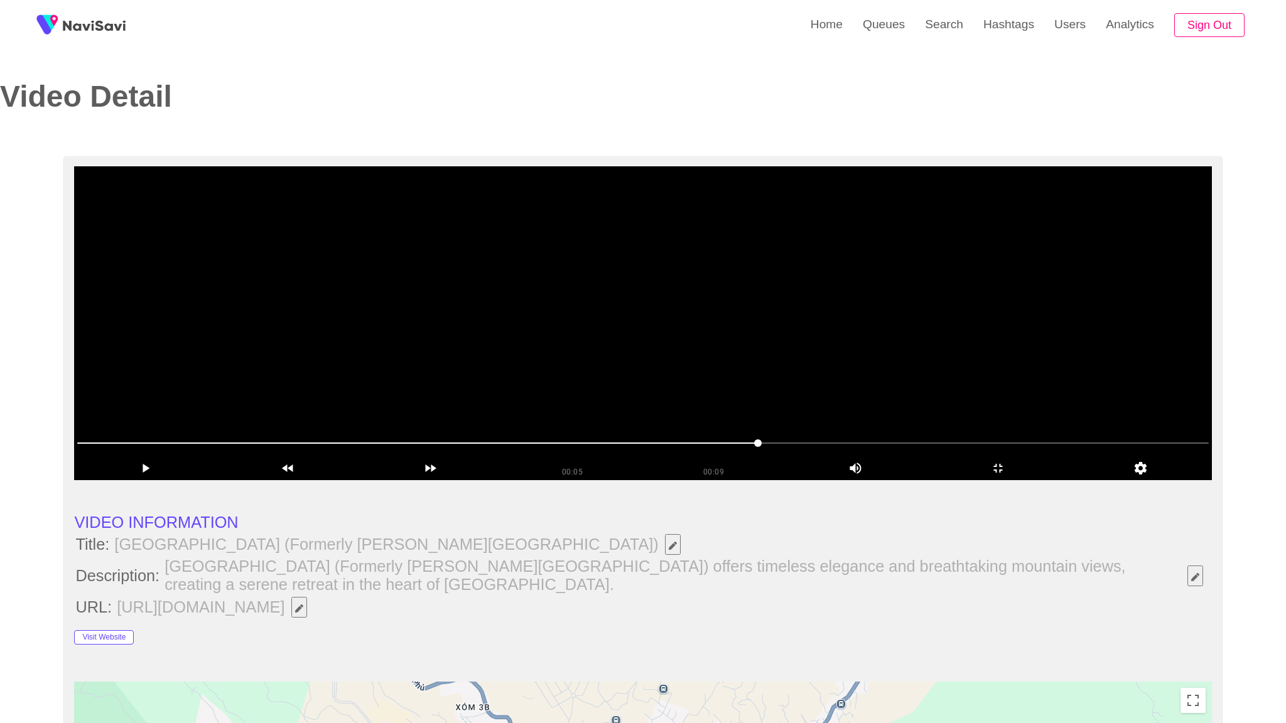
click at [784, 480] on video at bounding box center [642, 323] width 1137 height 314
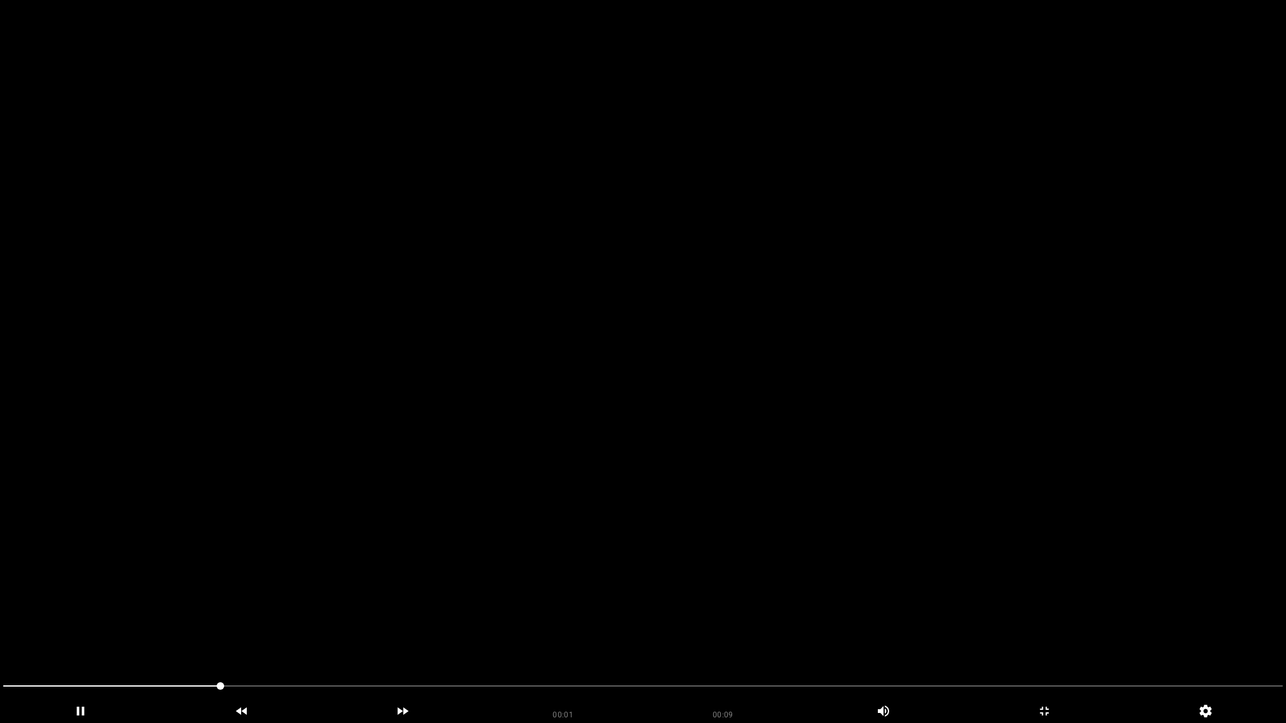
drag, startPoint x: 387, startPoint y: 688, endPoint x: 301, endPoint y: 686, distance: 86.1
click at [856, 639] on icon "add" at bounding box center [1044, 711] width 160 height 15
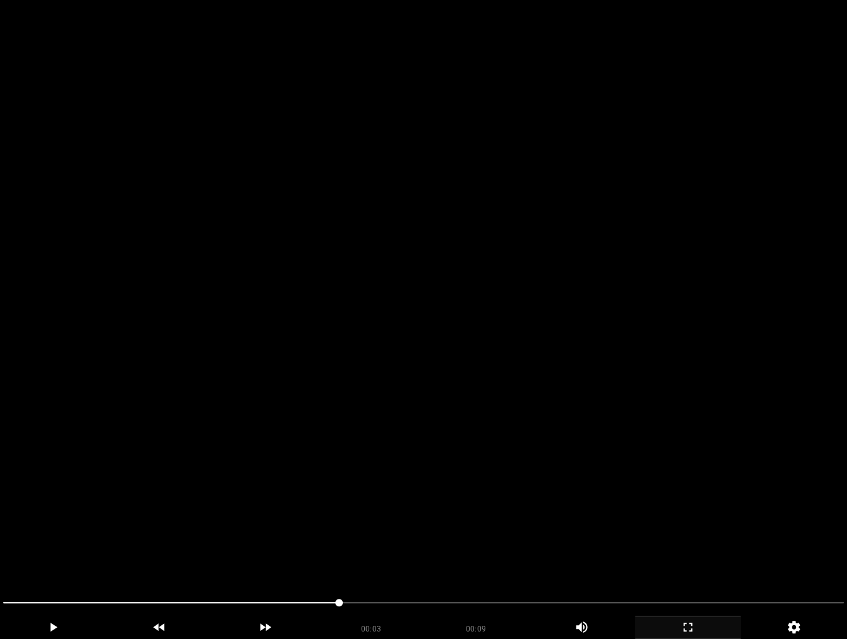
scroll to position [761, 0]
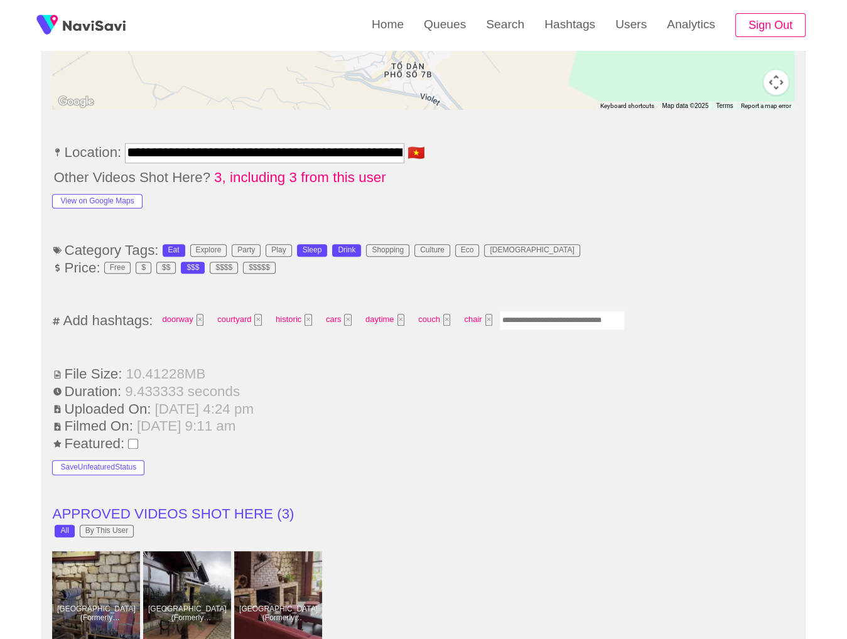
click at [563, 311] on input "Enter tag here and press return" at bounding box center [562, 320] width 126 height 19
type input "*********"
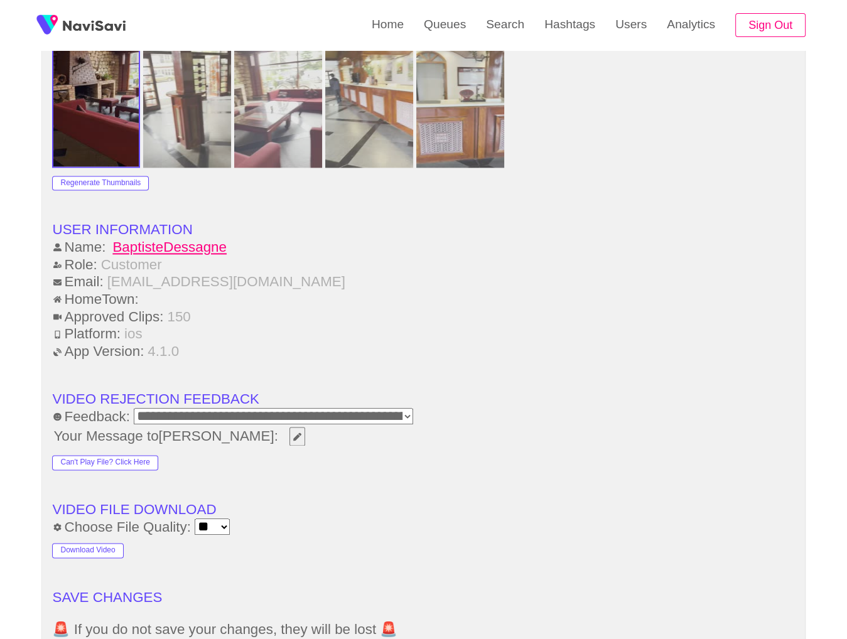
scroll to position [1797, 0]
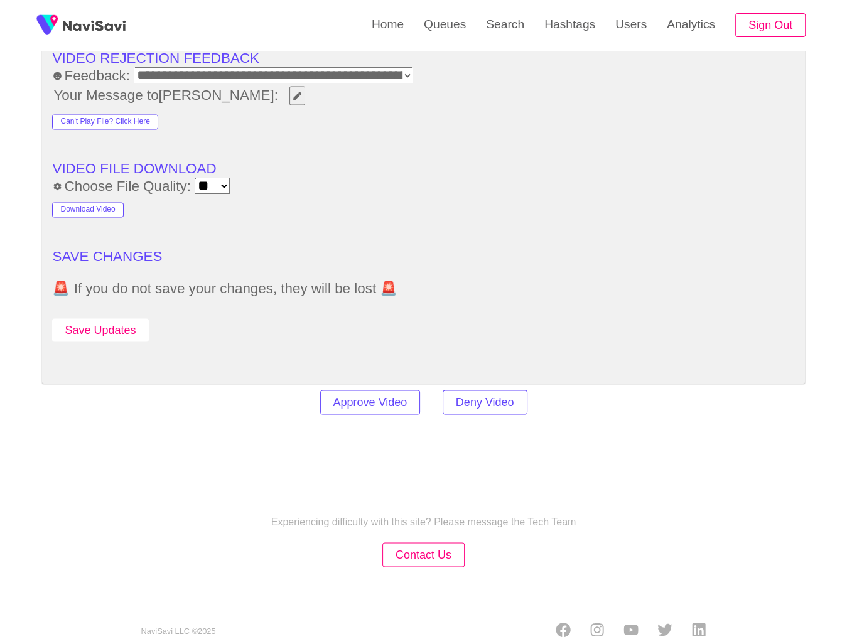
click at [86, 318] on button "Save Updates" at bounding box center [100, 329] width 96 height 23
click at [522, 36] on link "Search" at bounding box center [505, 24] width 58 height 49
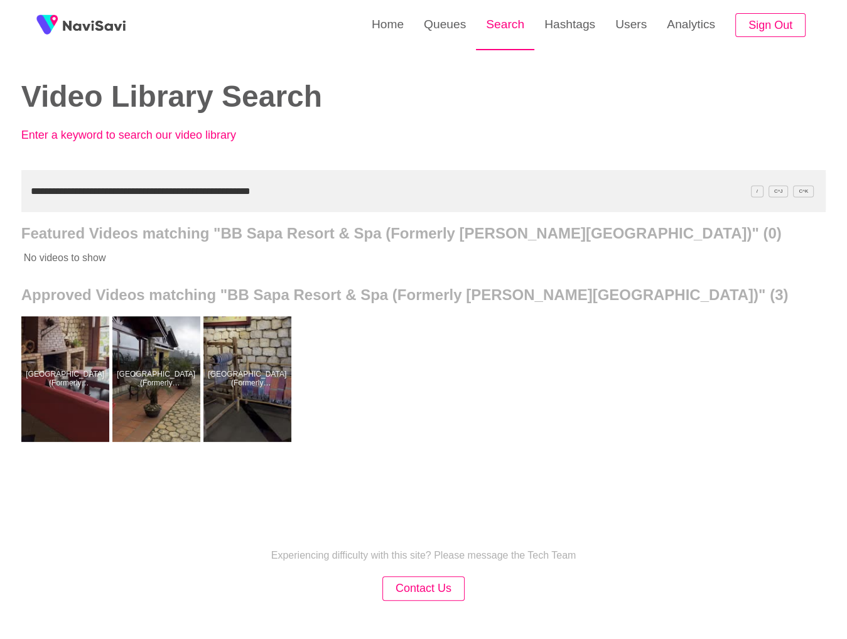
click at [502, 36] on link "Search" at bounding box center [505, 24] width 58 height 49
drag, startPoint x: 382, startPoint y: 205, endPoint x: -1, endPoint y: 195, distance: 382.5
click at [0, 195] on html "**********" at bounding box center [423, 347] width 847 height 695
paste input "text"
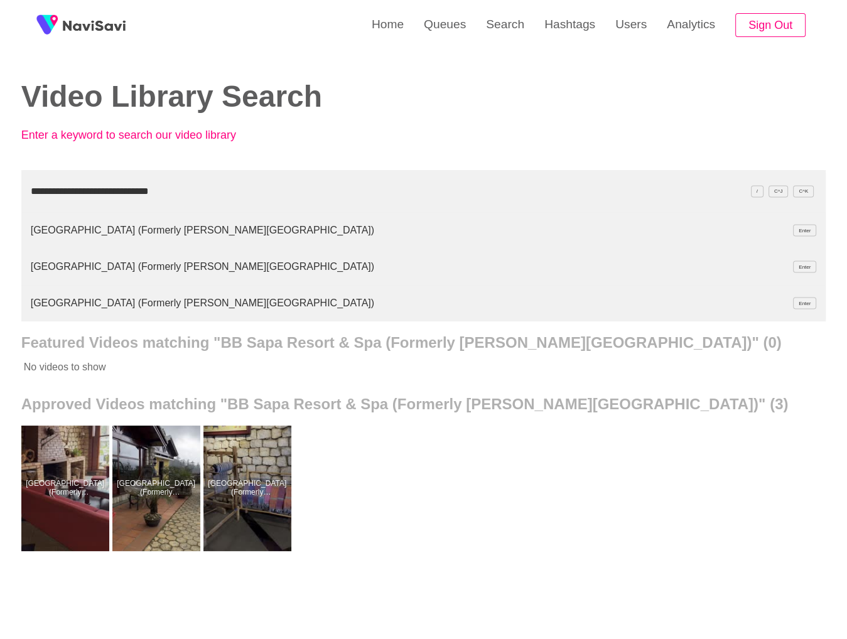
type input "**********"
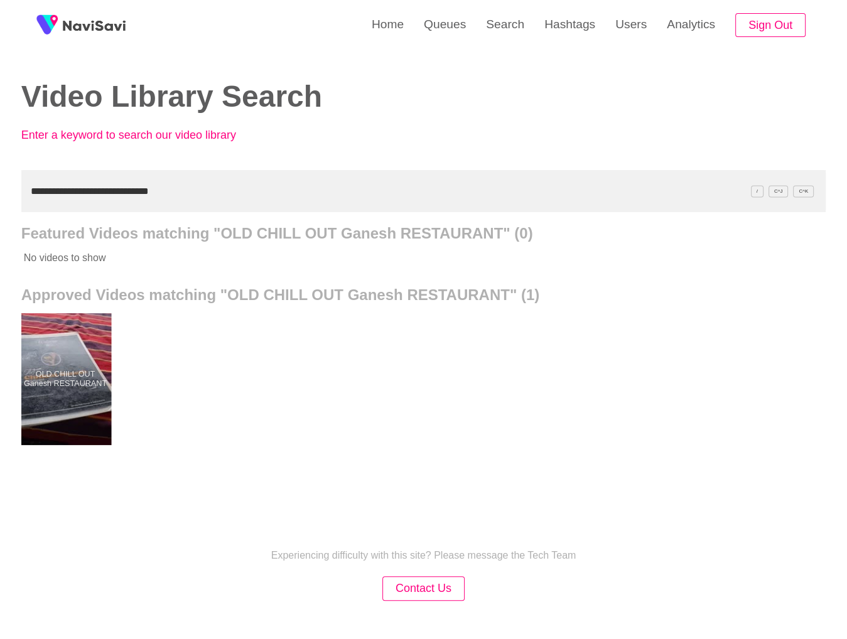
click at [84, 366] on div at bounding box center [65, 379] width 92 height 132
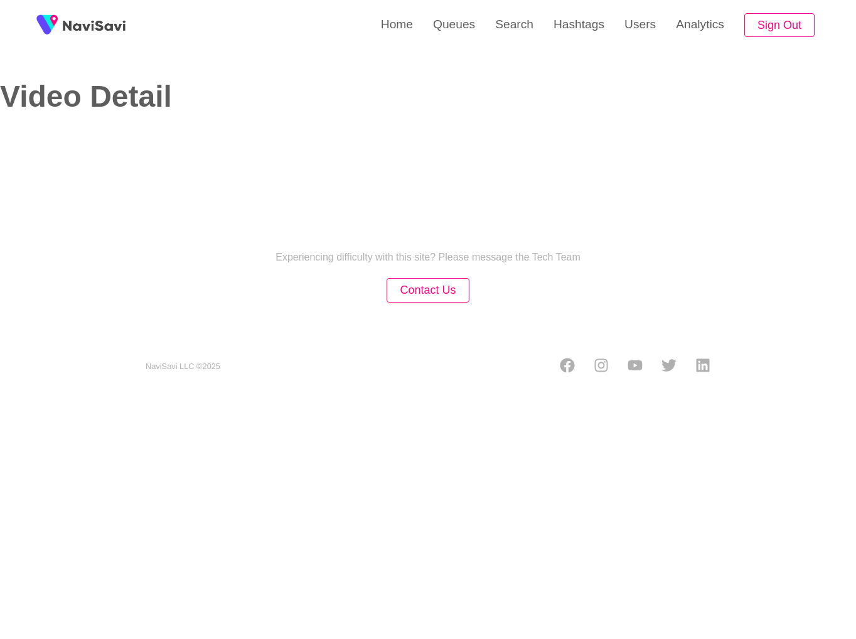
select select "**"
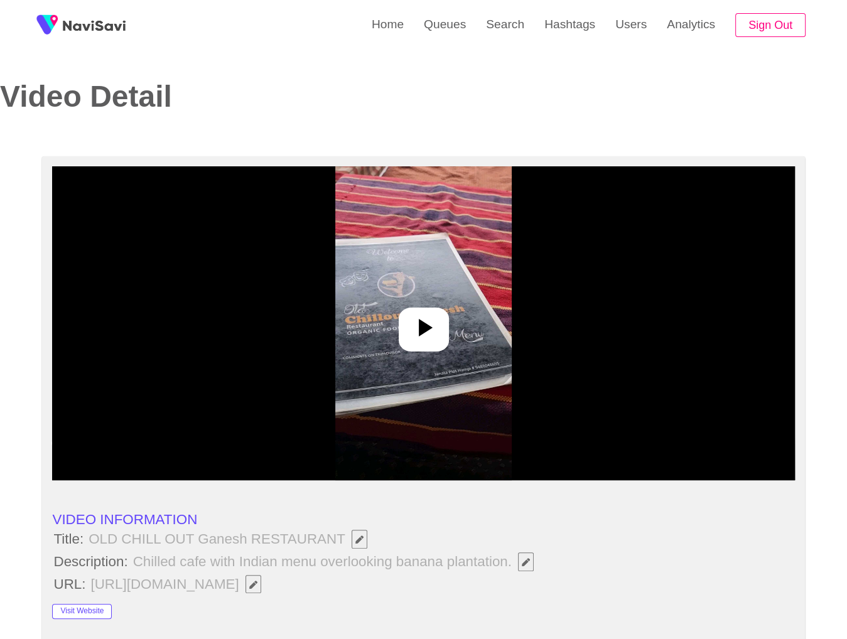
select select "**********"
click at [487, 342] on div at bounding box center [423, 323] width 742 height 314
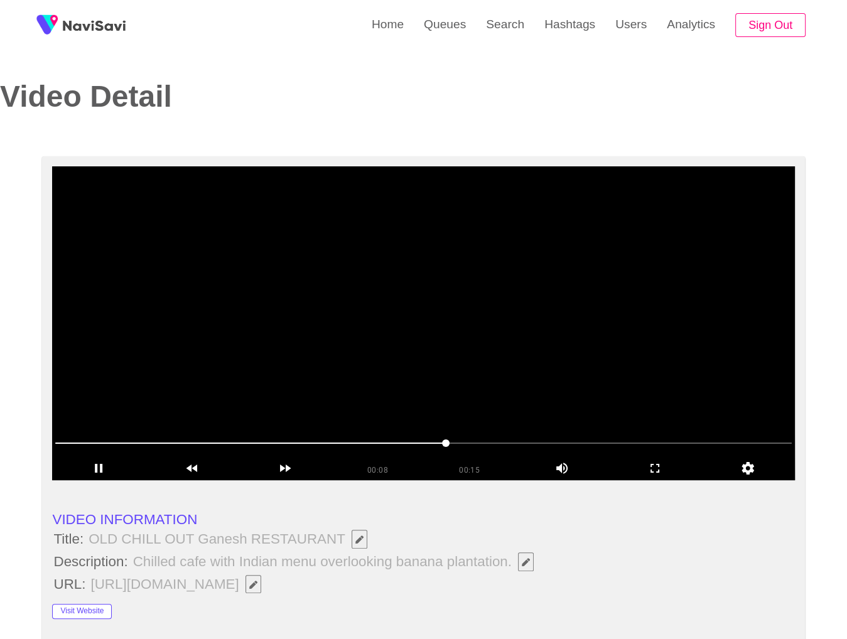
click at [530, 447] on span at bounding box center [423, 443] width 736 height 20
click at [710, 445] on span at bounding box center [423, 443] width 736 height 20
click at [674, 472] on icon "add" at bounding box center [655, 468] width 92 height 15
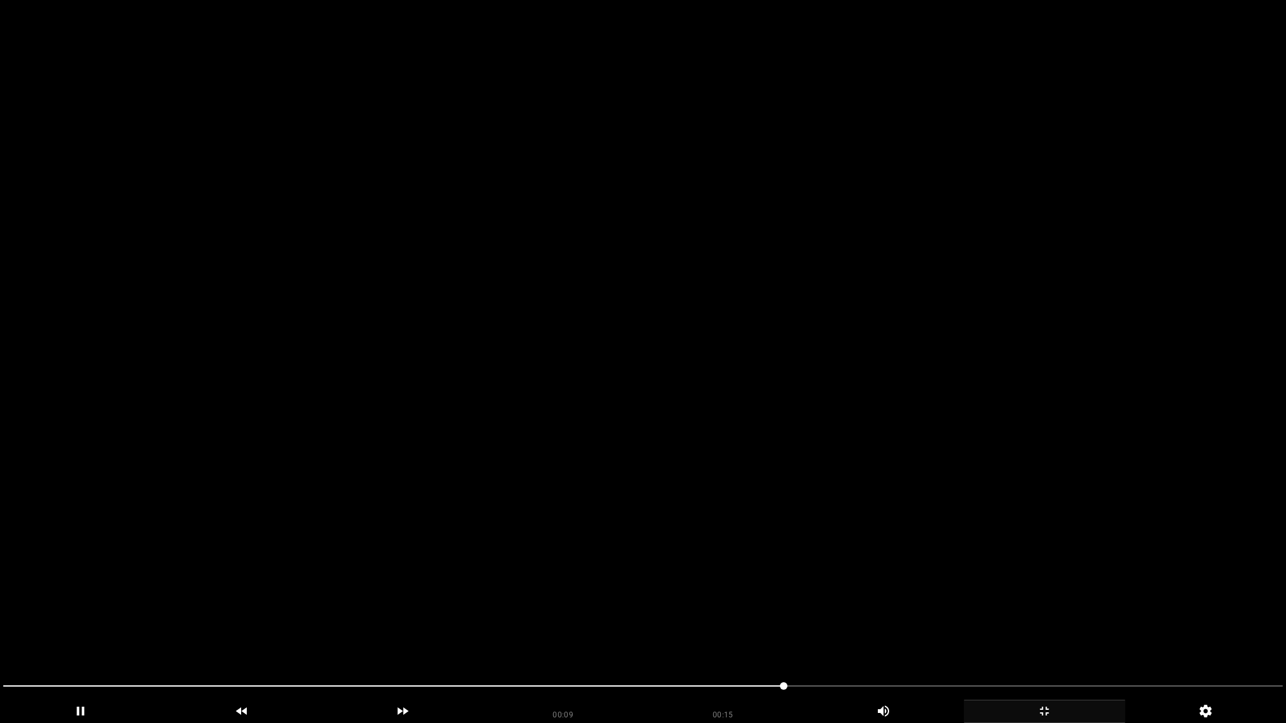
click at [856, 639] on video at bounding box center [643, 361] width 1286 height 723
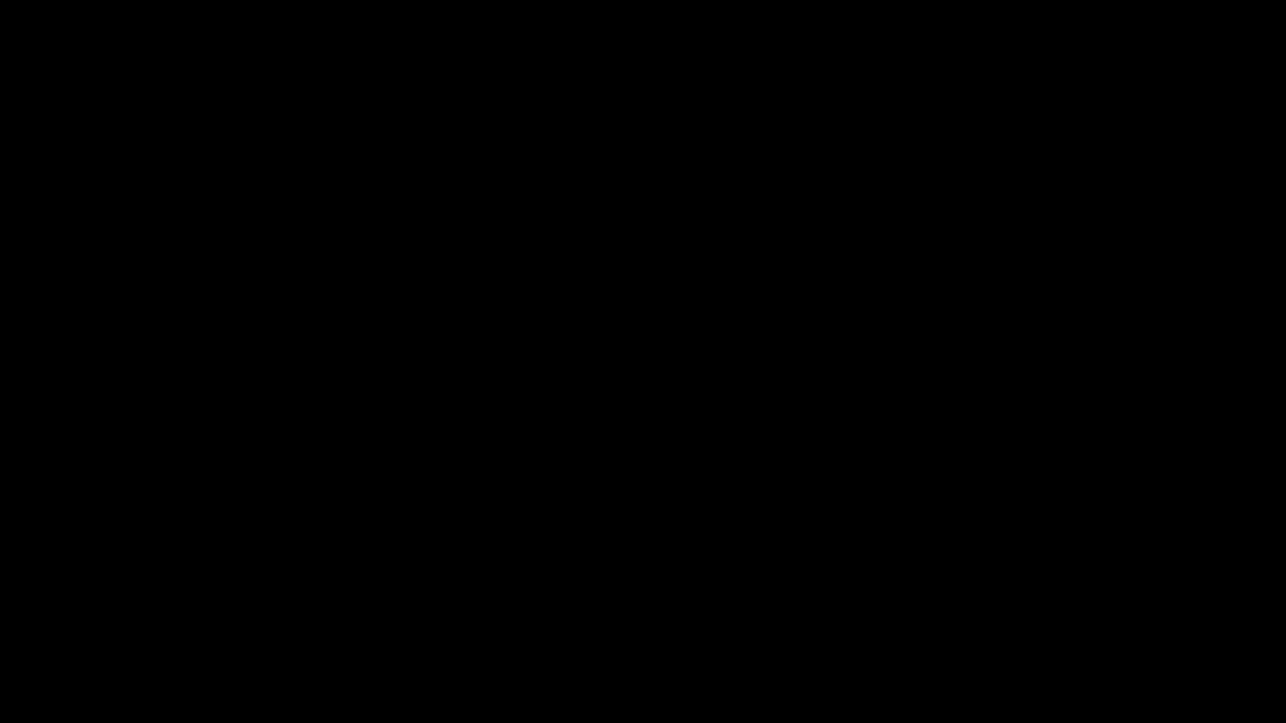
click at [856, 639] on span at bounding box center [643, 686] width 1280 height 20
click at [856, 639] on div "add" at bounding box center [1044, 711] width 161 height 23
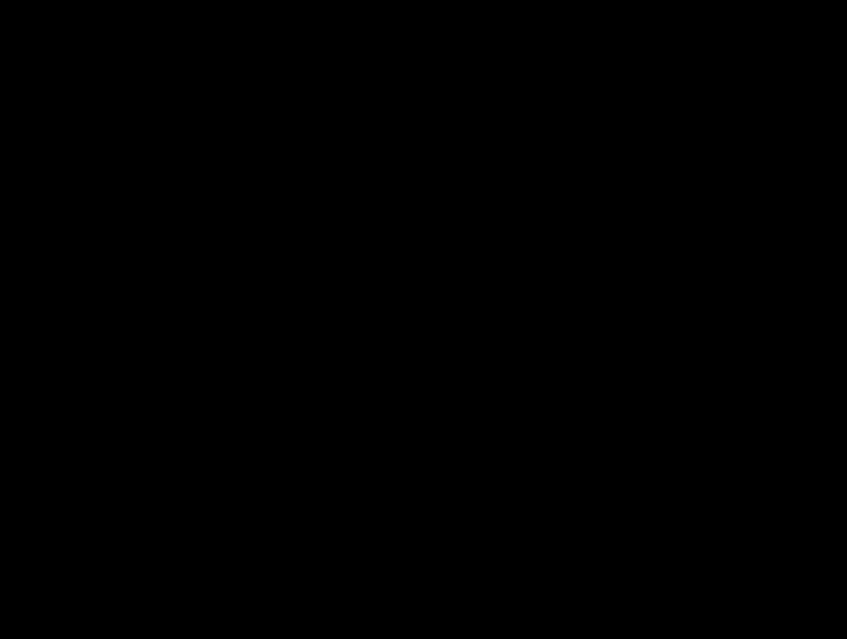
click at [622, 227] on video at bounding box center [423, 319] width 847 height 639
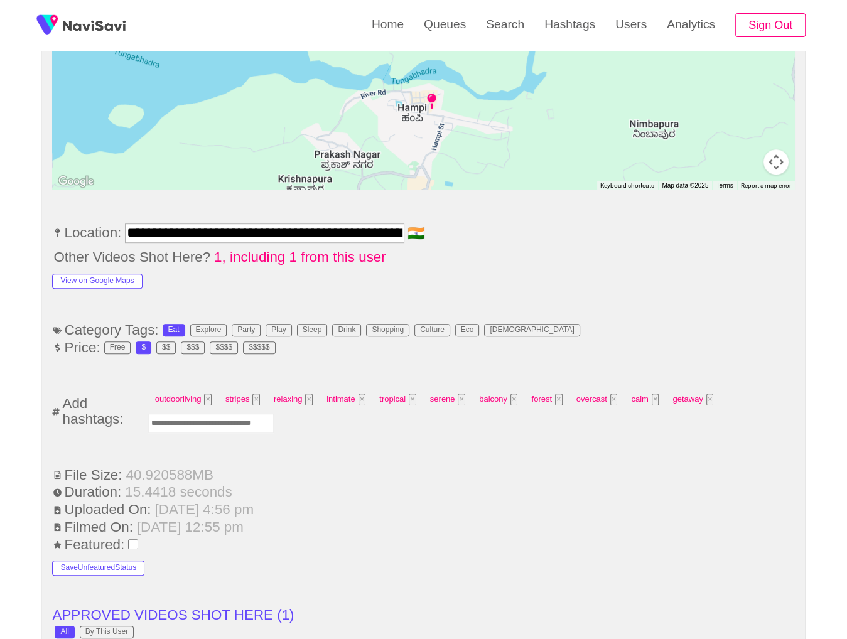
scroll to position [656, 0]
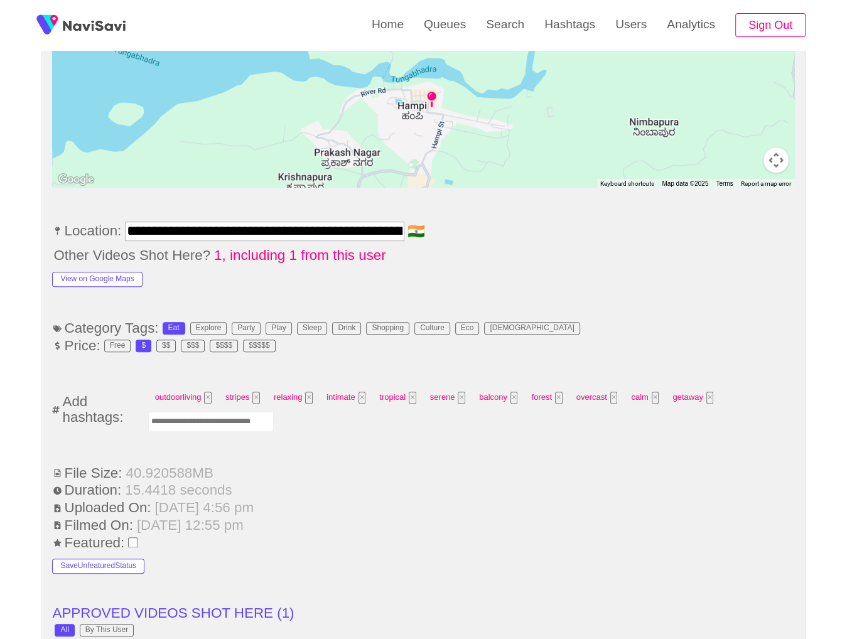
click at [242, 416] on input "Enter tag here and press return" at bounding box center [211, 421] width 126 height 19
type input "*********"
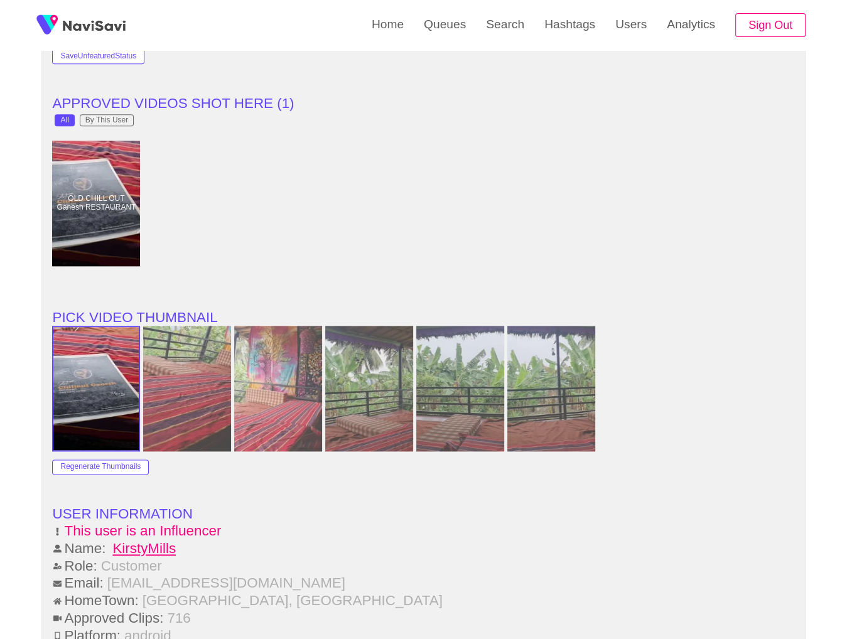
scroll to position [1693, 0]
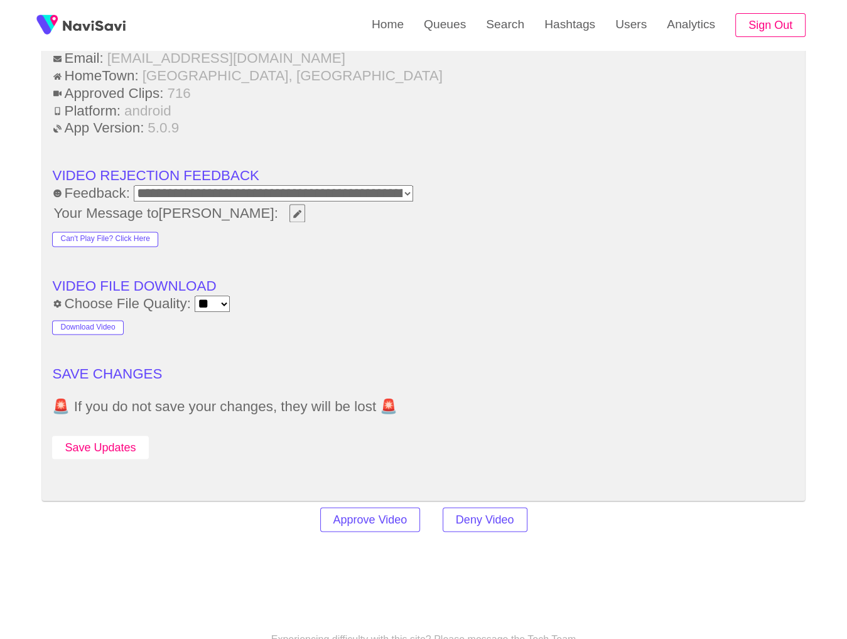
click at [112, 436] on button "Save Updates" at bounding box center [100, 447] width 96 height 23
click at [490, 35] on link "Search" at bounding box center [505, 24] width 58 height 49
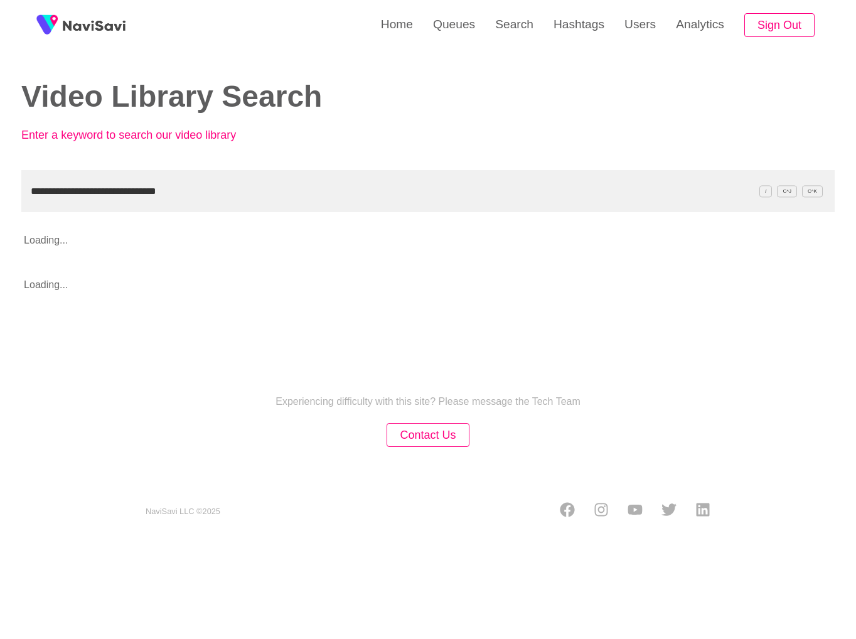
type input "**********"
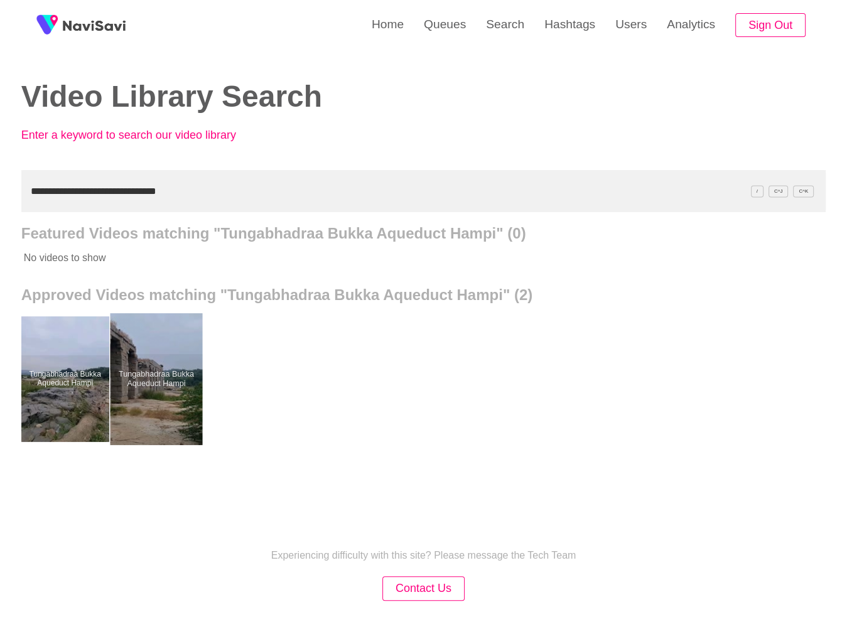
click at [196, 369] on div at bounding box center [156, 379] width 92 height 132
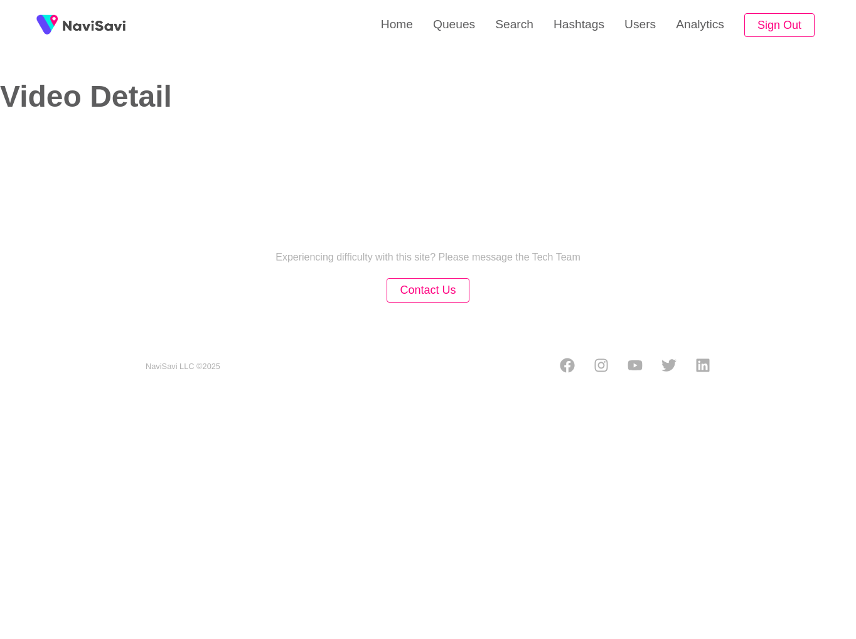
select select "**"
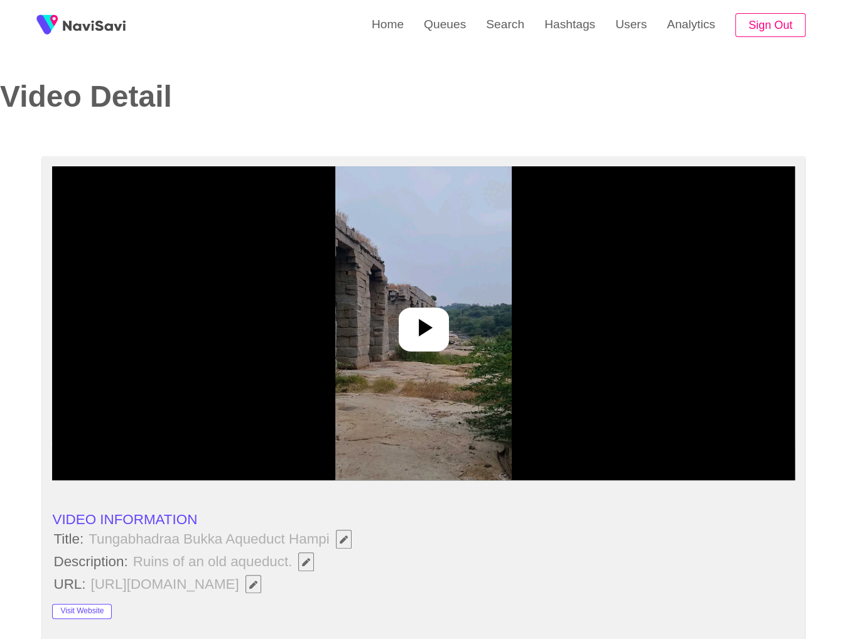
select select "**********"
copy span "Tungabhadraa Bukka Aqueduct Hampi"
drag, startPoint x: 86, startPoint y: 534, endPoint x: 333, endPoint y: 543, distance: 247.5
click at [333, 543] on span "Tungabhadraa Bukka Aqueduct Hampi" at bounding box center [223, 539] width 274 height 21
click at [305, 564] on icon "Edit Field" at bounding box center [306, 562] width 8 height 8
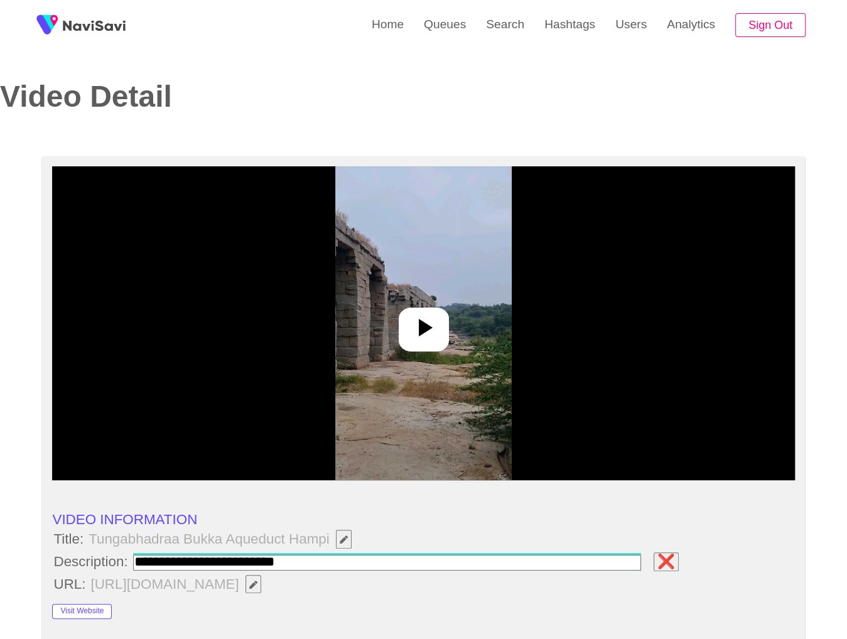
type input "**********"
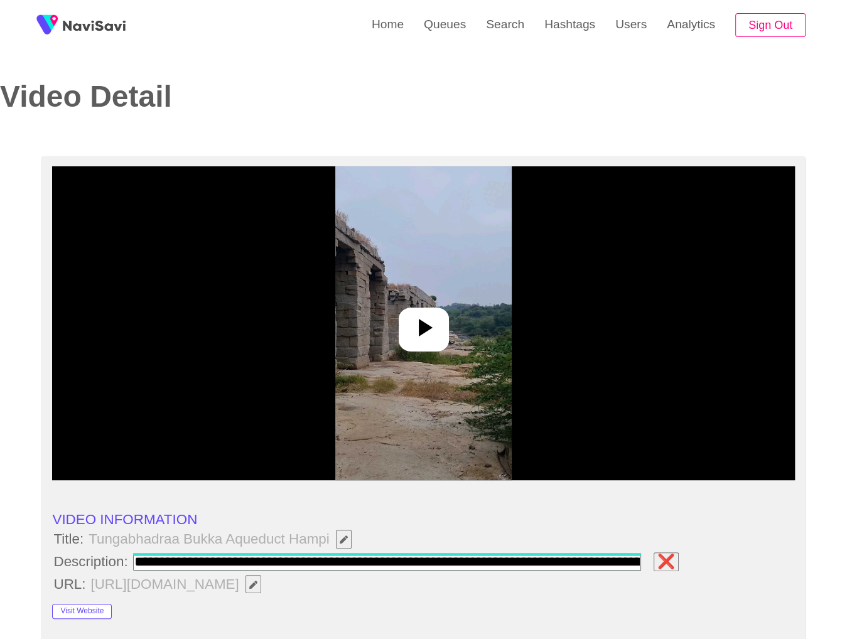
scroll to position [0, 350]
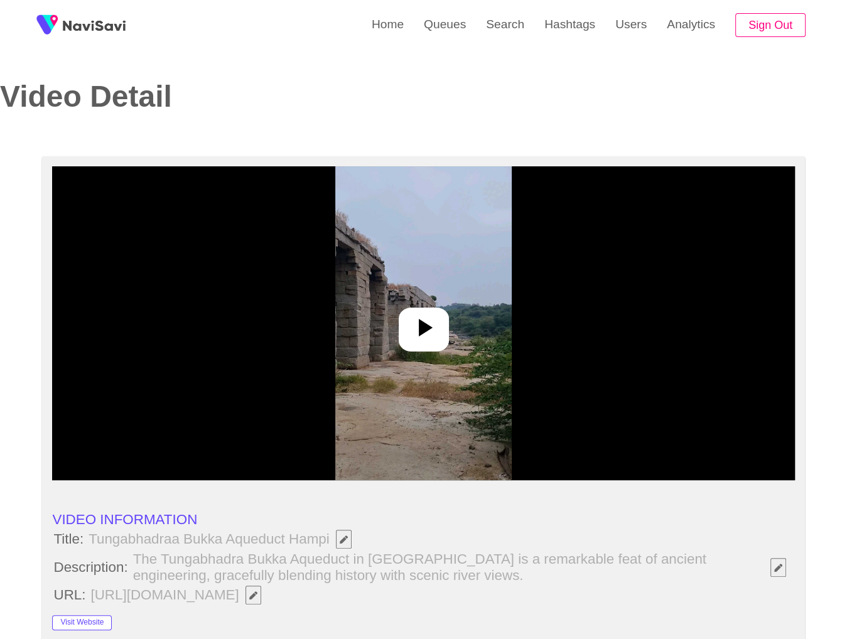
click at [469, 375] on img at bounding box center [423, 323] width 176 height 314
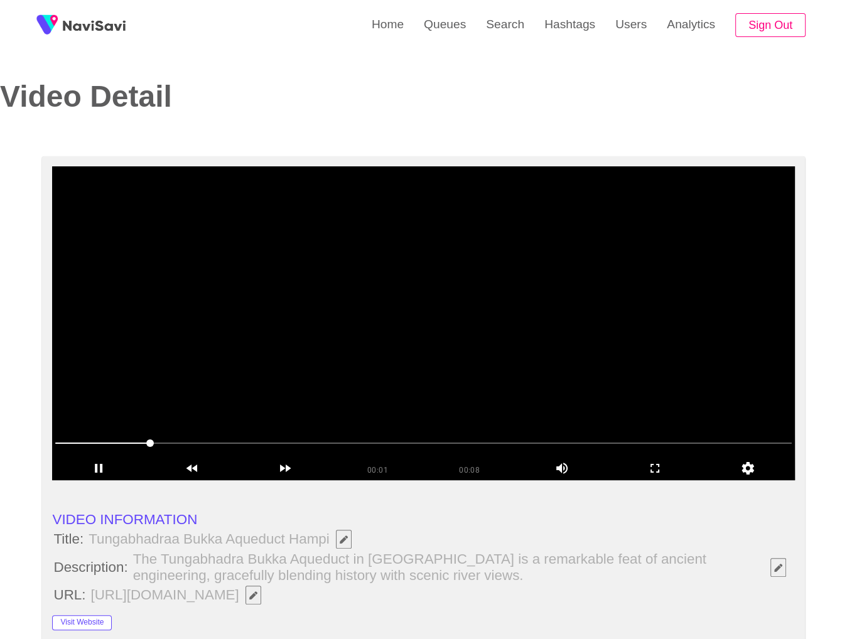
click at [611, 301] on video at bounding box center [423, 323] width 742 height 314
click at [471, 436] on span at bounding box center [423, 443] width 736 height 20
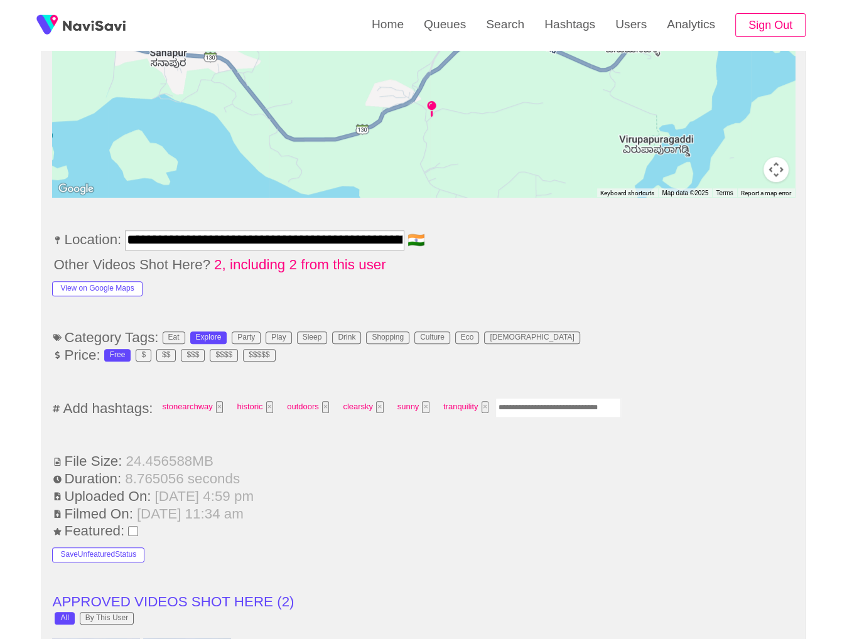
scroll to position [663, 0]
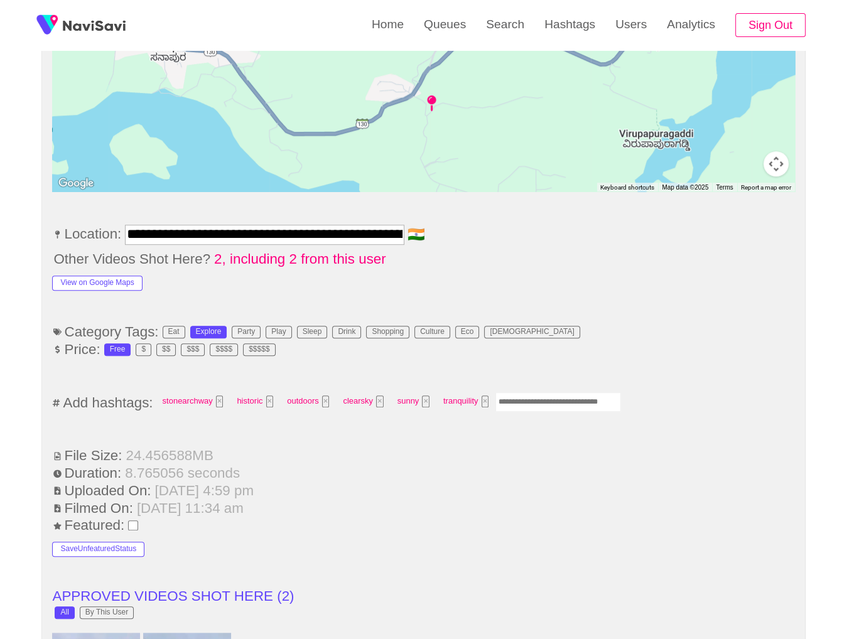
click at [547, 399] on input "Enter tag here and press return" at bounding box center [558, 401] width 126 height 19
click at [583, 395] on input "Enter tag here and press return" at bounding box center [558, 401] width 126 height 19
type input "*********"
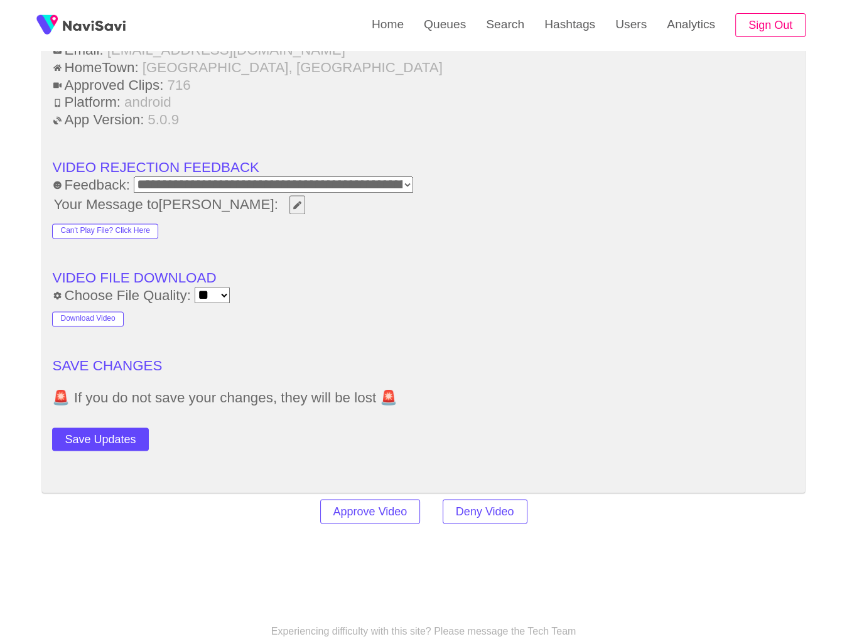
scroll to position [1669, 0]
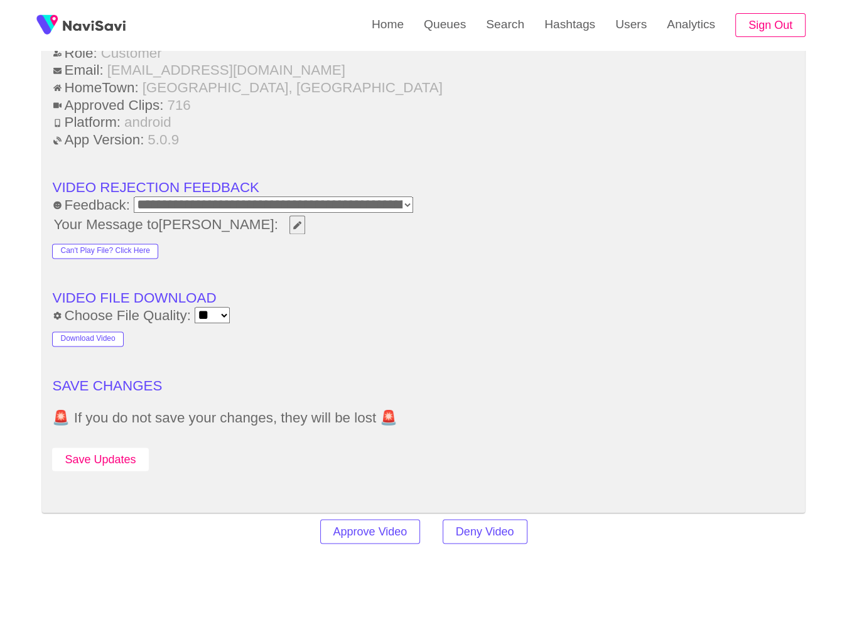
click at [107, 453] on button "Save Updates" at bounding box center [100, 459] width 96 height 23
click at [497, 43] on link "Search" at bounding box center [505, 24] width 58 height 49
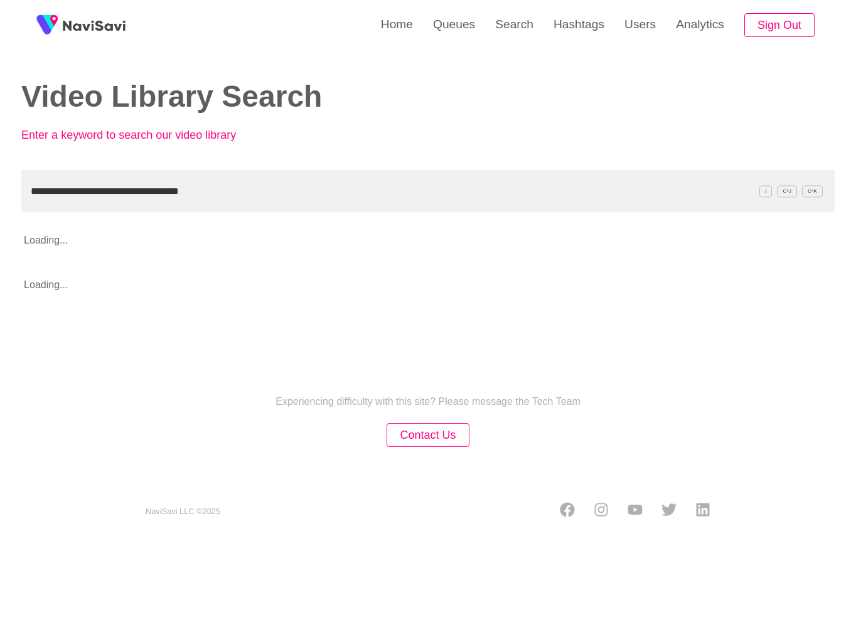
type input "**********"
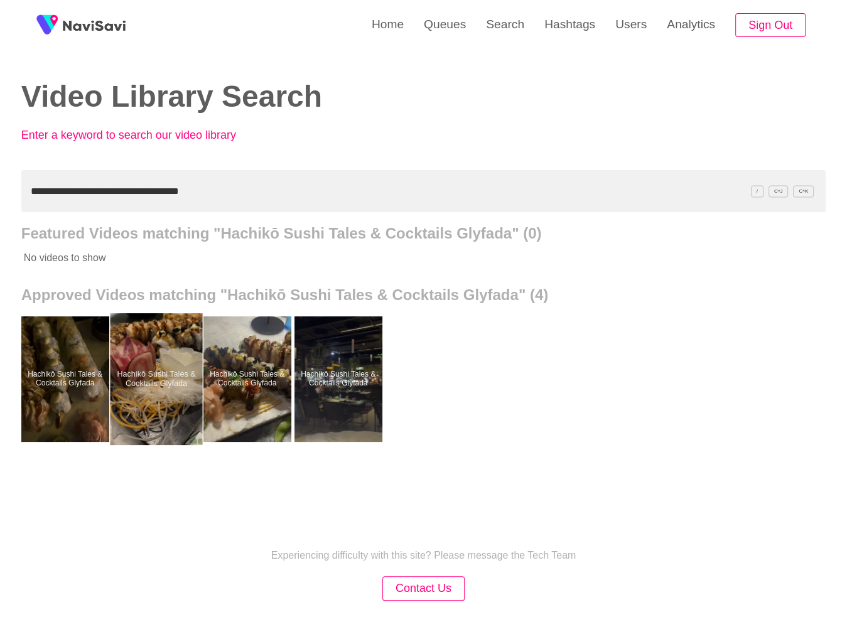
click at [122, 370] on div at bounding box center [156, 379] width 92 height 132
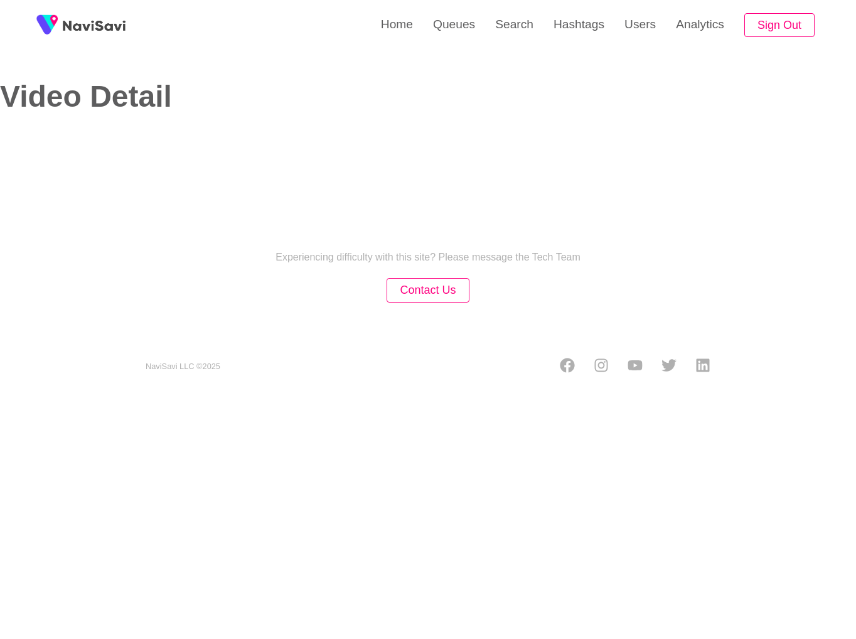
select select "**"
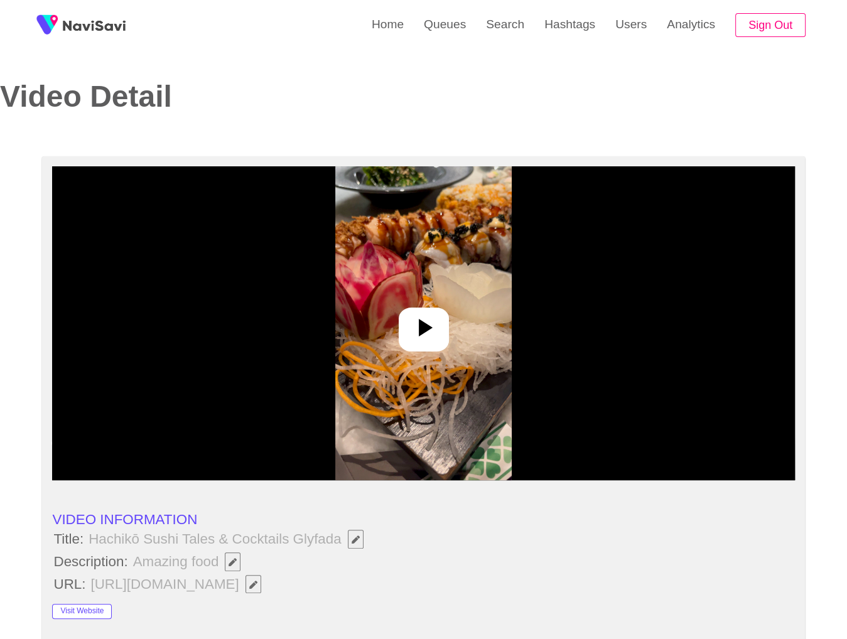
select select "**********"
click at [541, 303] on div at bounding box center [423, 323] width 742 height 314
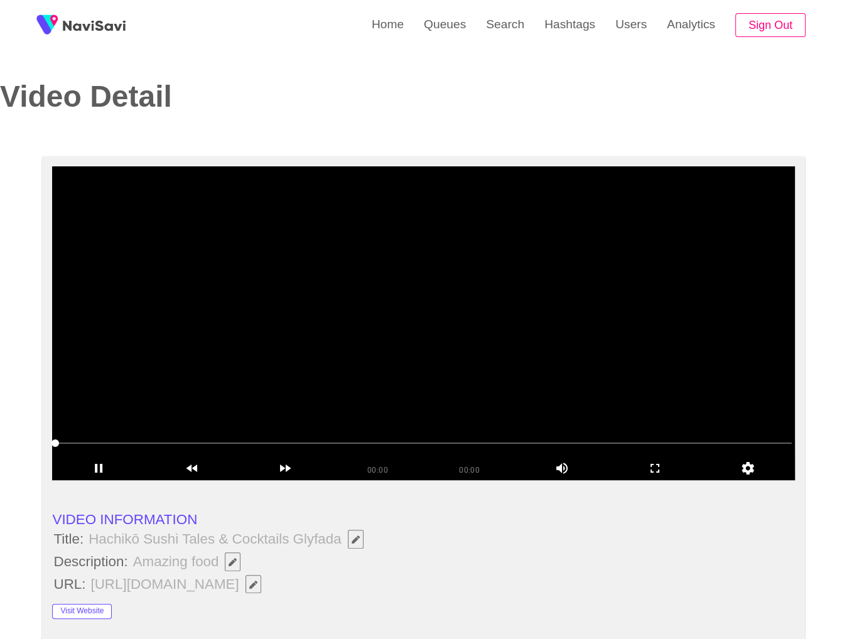
click at [384, 327] on video at bounding box center [423, 323] width 742 height 314
click at [629, 315] on video at bounding box center [423, 323] width 742 height 314
click at [548, 329] on video at bounding box center [423, 323] width 742 height 314
click at [601, 400] on video at bounding box center [423, 323] width 742 height 314
click at [696, 439] on span at bounding box center [423, 443] width 736 height 20
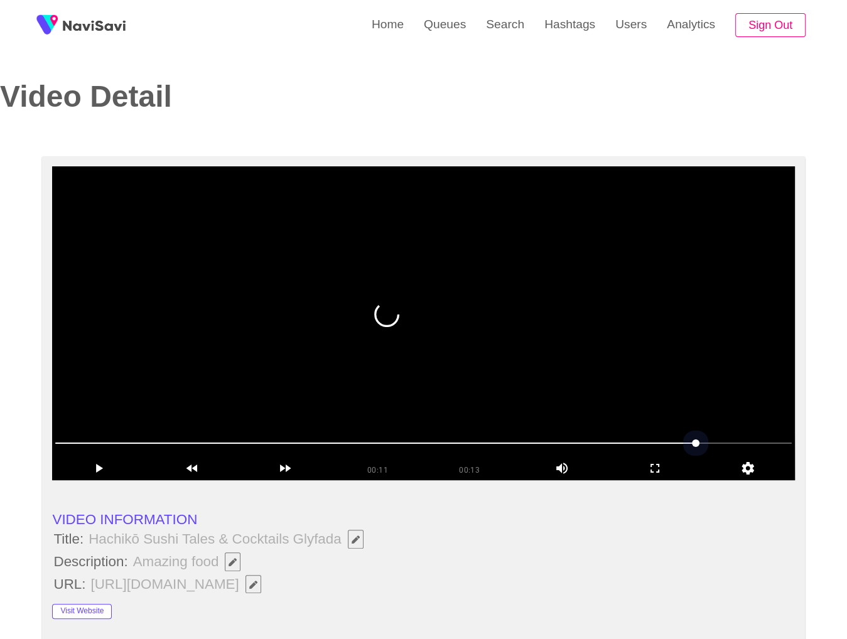
click at [734, 445] on span at bounding box center [423, 443] width 736 height 20
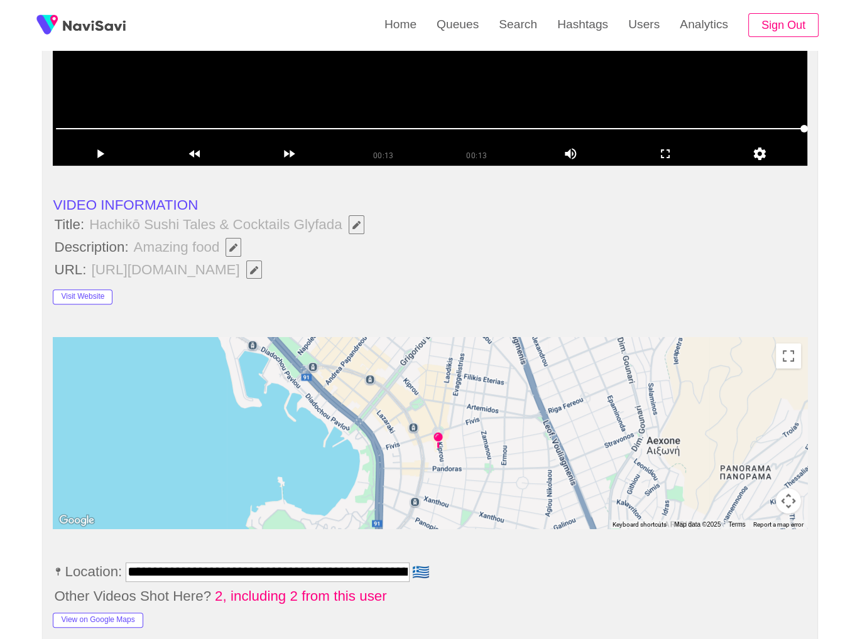
scroll to position [216, 0]
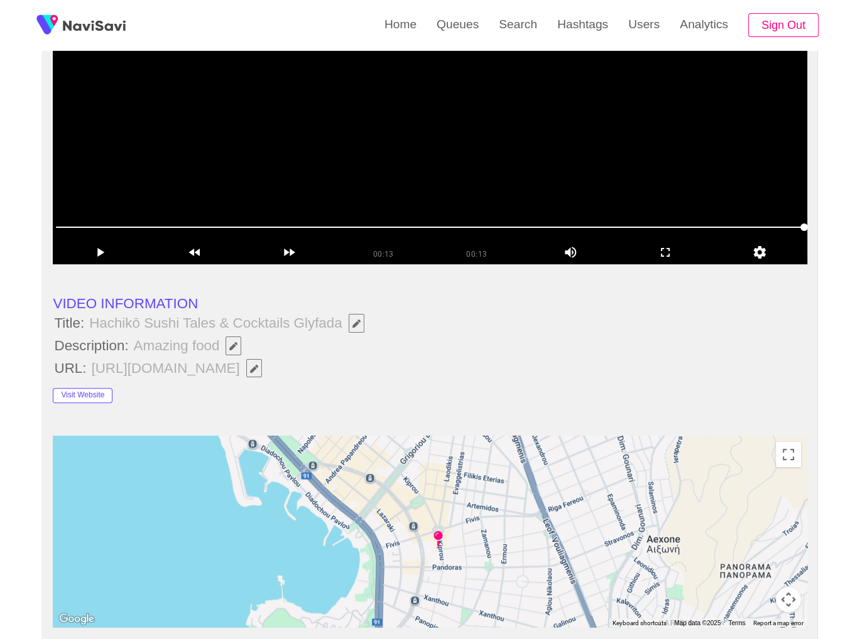
click at [229, 346] on icon "Edit Field" at bounding box center [233, 346] width 8 height 8
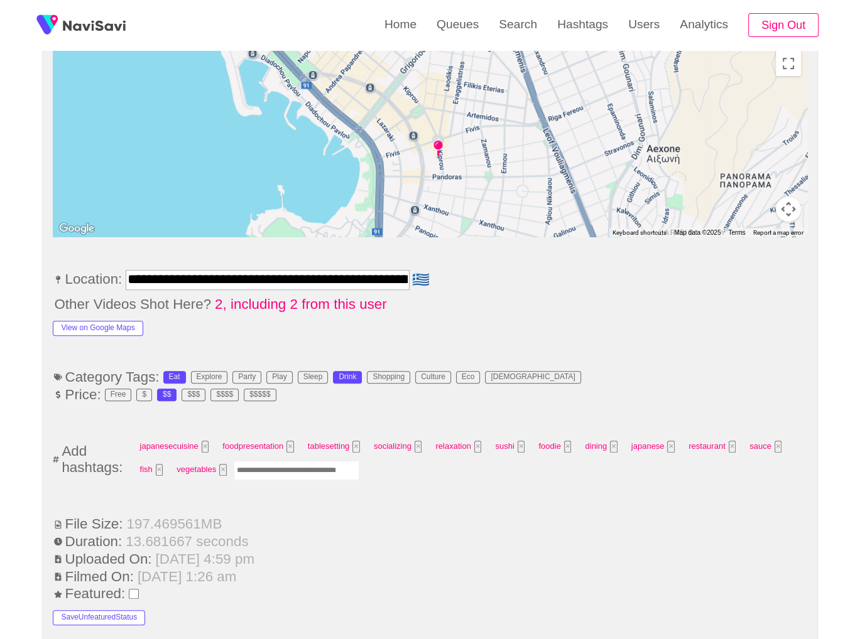
scroll to position [864, 0]
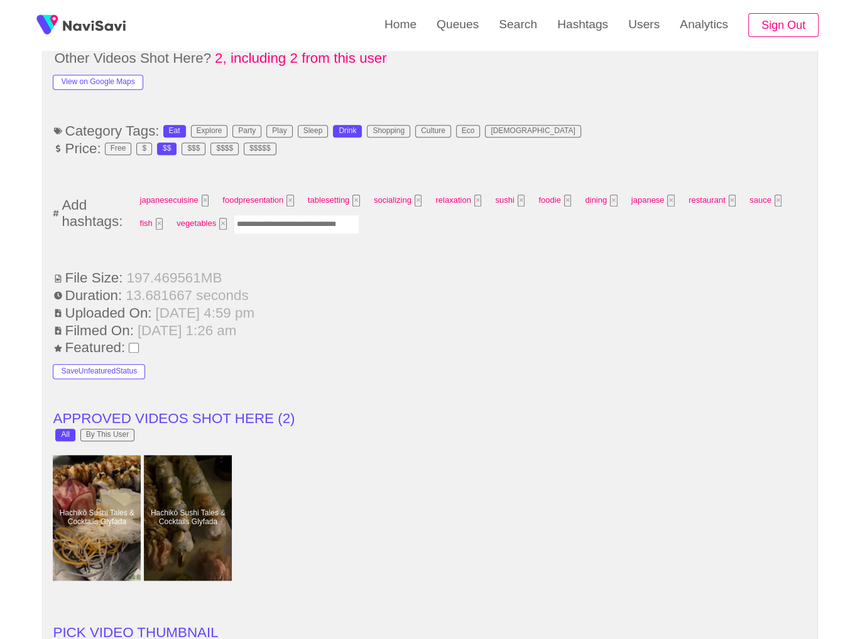
click at [320, 224] on input "Enter tag here and press return" at bounding box center [297, 224] width 126 height 19
type input "*****"
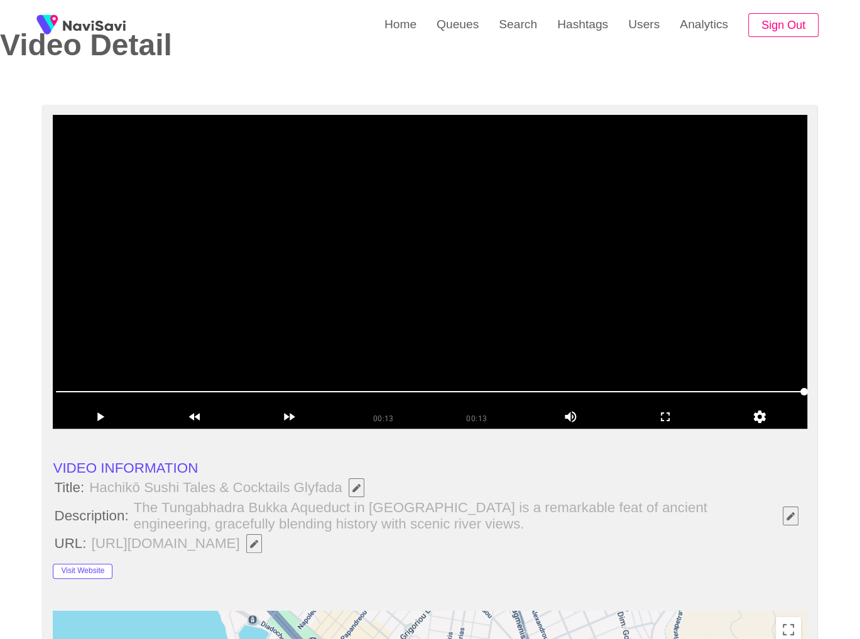
scroll to position [53, 0]
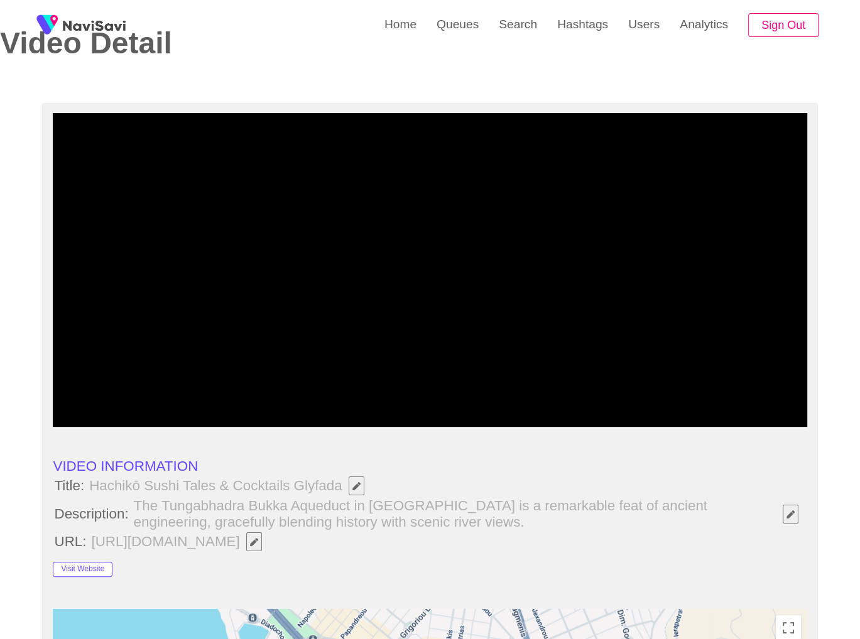
click at [269, 388] on span at bounding box center [429, 390] width 747 height 20
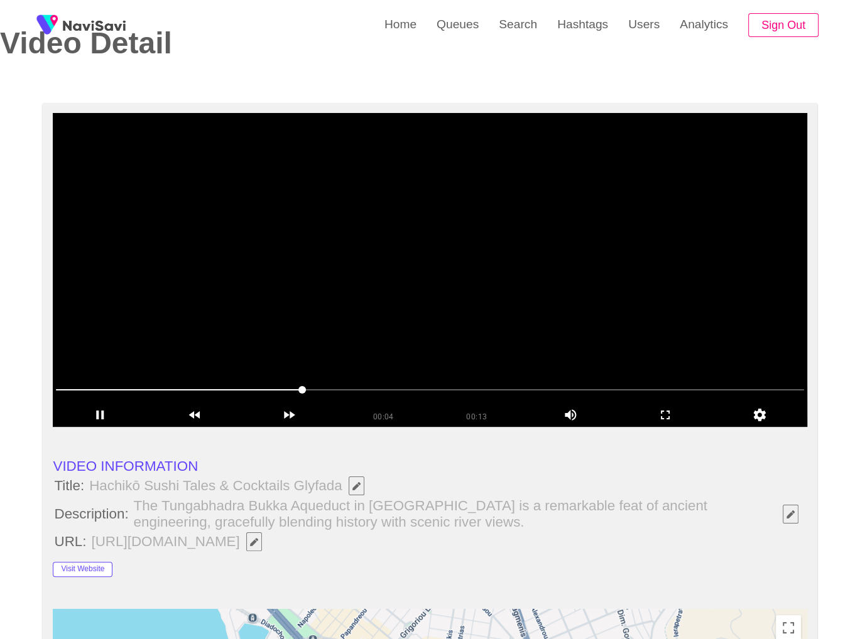
click at [674, 252] on video at bounding box center [430, 270] width 754 height 314
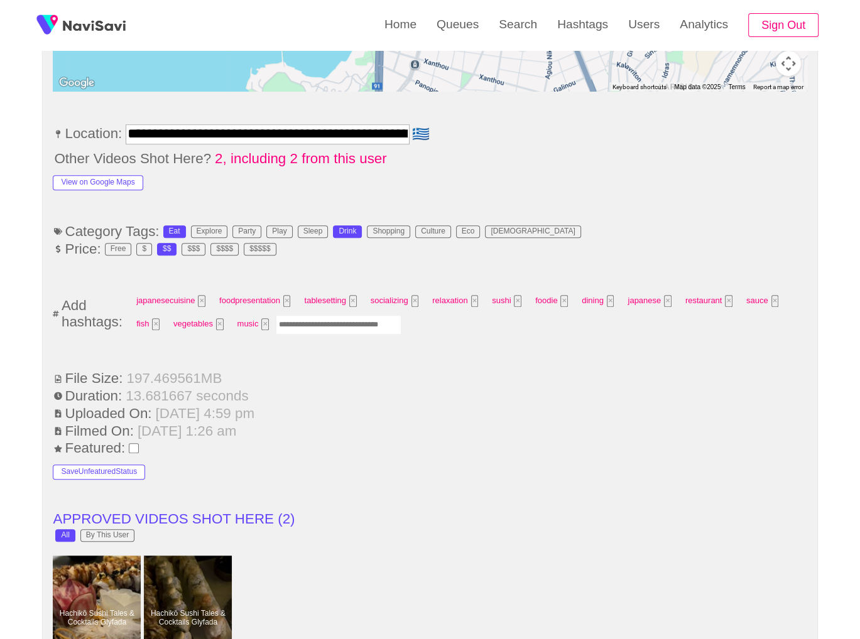
scroll to position [765, 0]
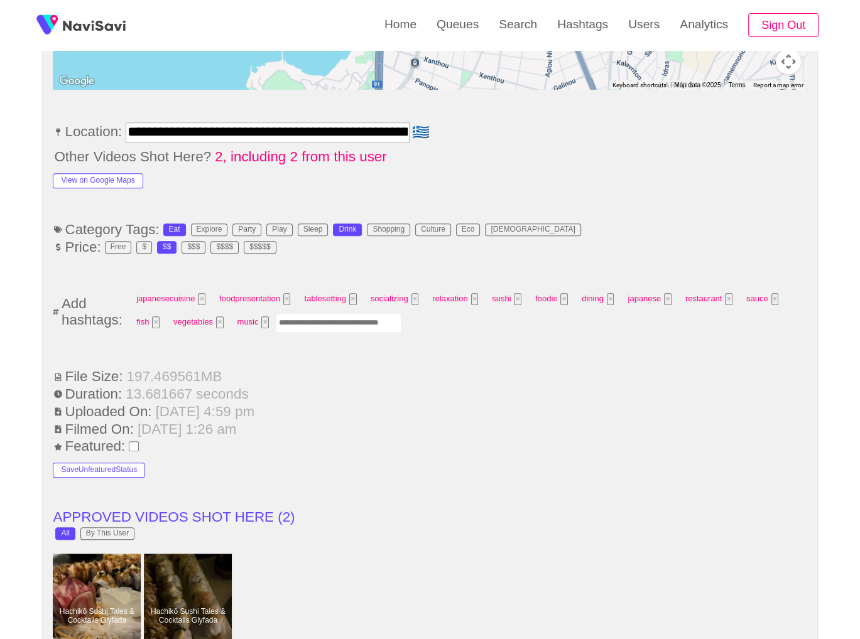
click at [348, 325] on input "Enter tag here and press return" at bounding box center [339, 322] width 126 height 19
type input "****"
click at [442, 404] on li "Uploaded On: [DATE] 4:59 pm" at bounding box center [430, 412] width 754 height 16
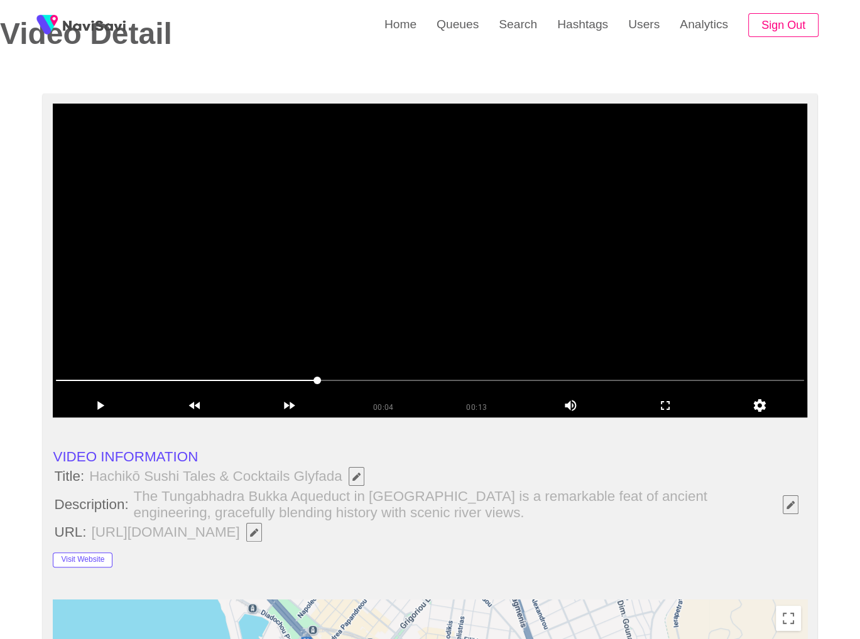
scroll to position [60, 0]
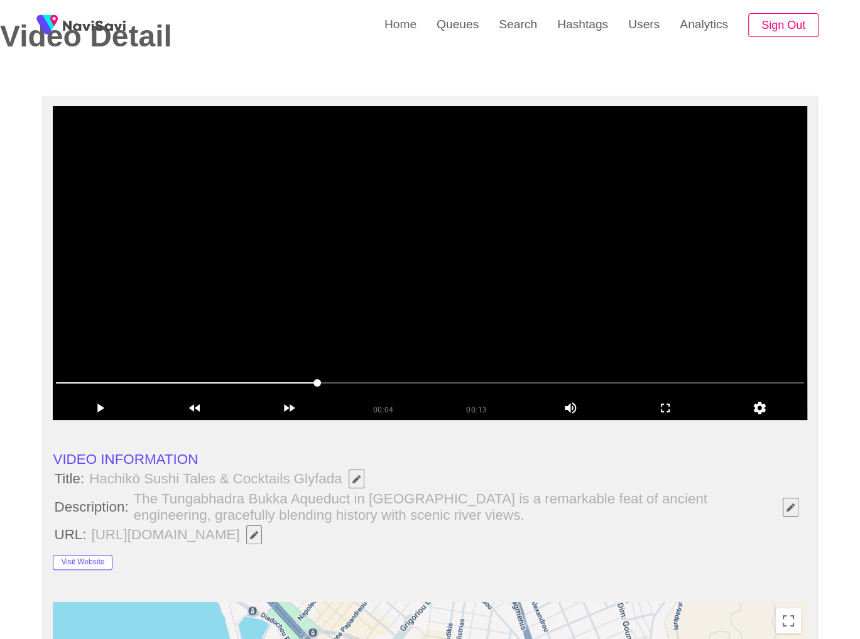
click at [612, 232] on video at bounding box center [430, 263] width 754 height 314
click at [594, 229] on video at bounding box center [430, 263] width 754 height 314
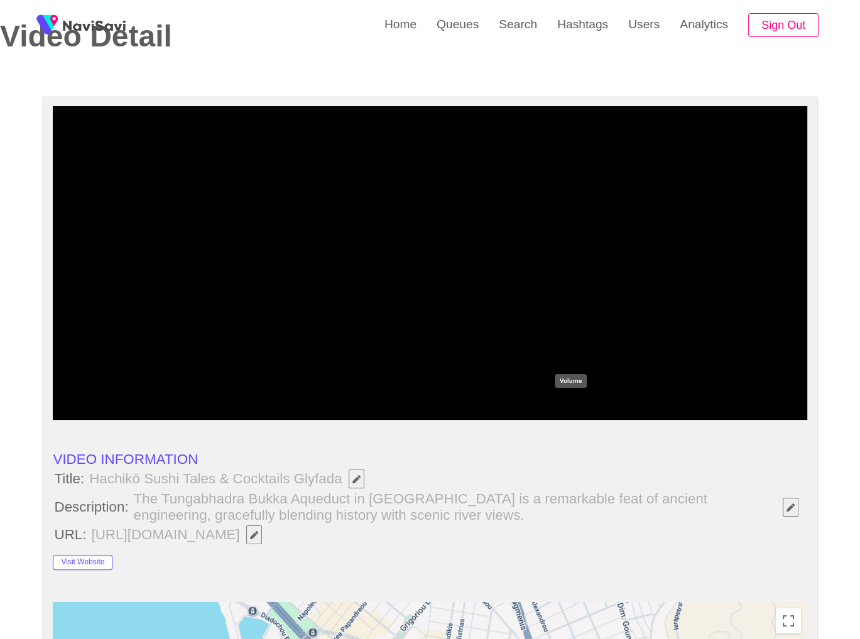
click at [570, 409] on div "add" at bounding box center [570, 406] width 95 height 19
click at [598, 413] on icon "add" at bounding box center [595, 408] width 43 height 15
click at [598, 410] on icon "add" at bounding box center [595, 408] width 43 height 15
click at [480, 380] on span at bounding box center [429, 383] width 747 height 20
click at [643, 379] on span at bounding box center [429, 383] width 747 height 20
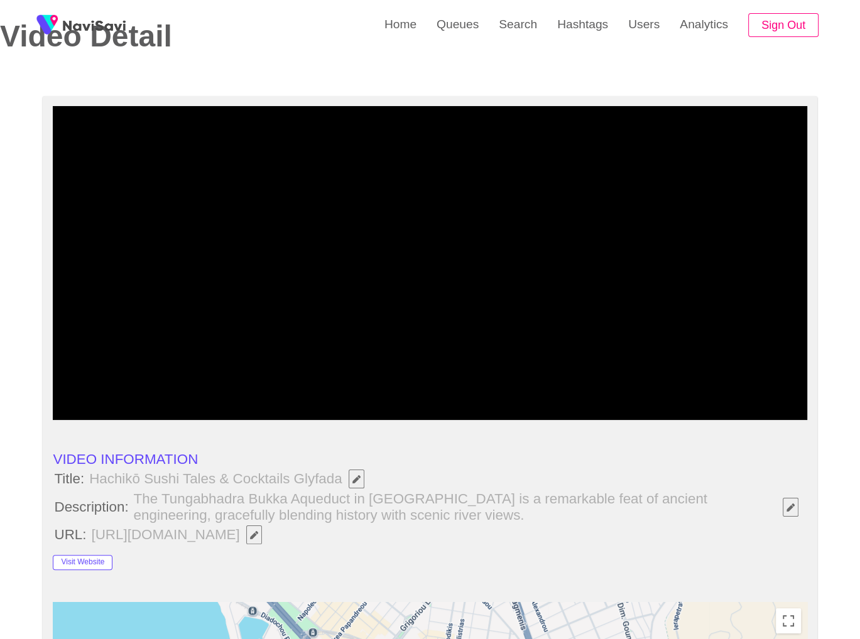
click at [541, 372] on div at bounding box center [429, 385] width 757 height 34
click at [530, 381] on span at bounding box center [429, 383] width 747 height 20
click at [659, 408] on icon "add" at bounding box center [666, 408] width 94 height 15
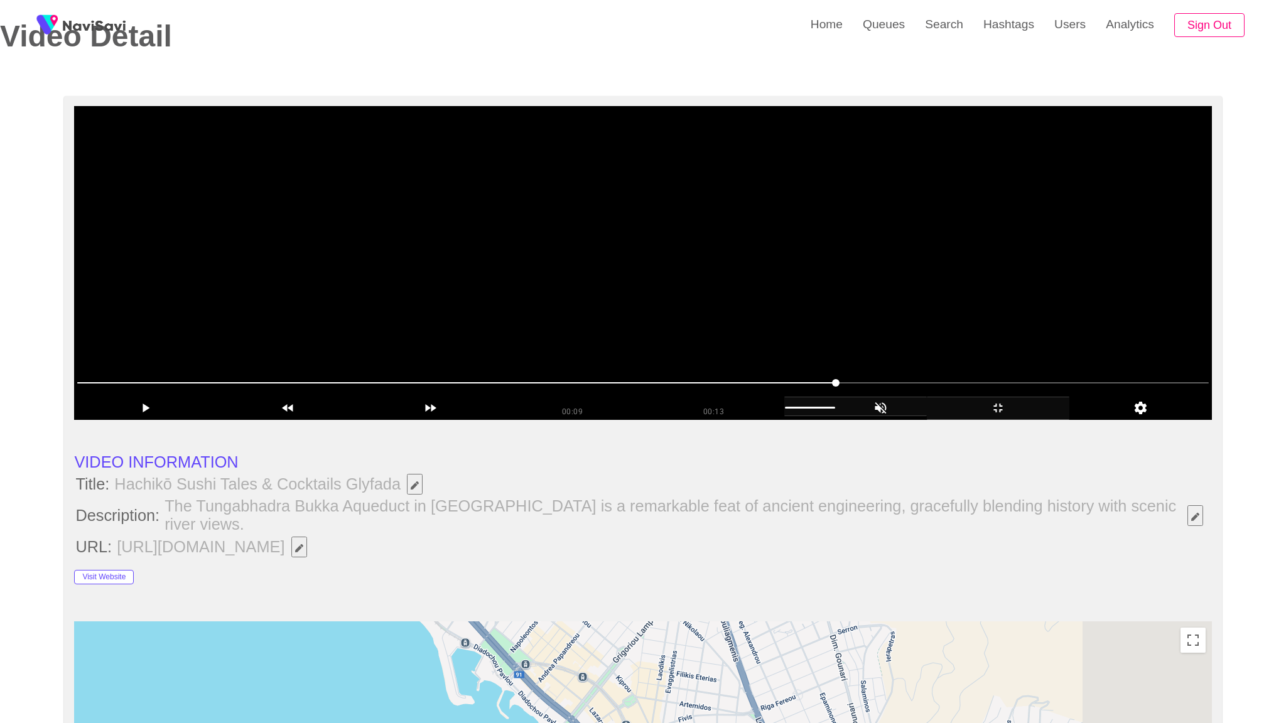
click at [856, 420] on video at bounding box center [642, 263] width 1137 height 314
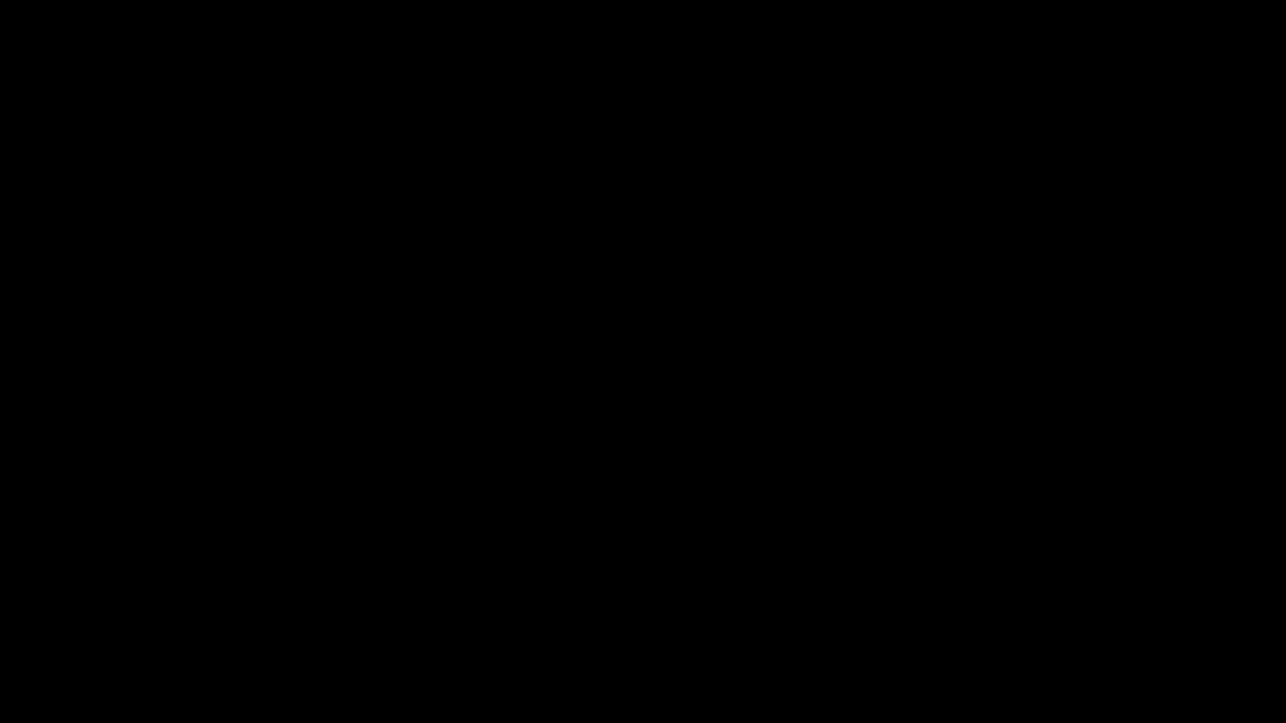
click at [856, 639] on span at bounding box center [643, 686] width 1280 height 20
click at [856, 639] on icon "add" at bounding box center [1044, 711] width 160 height 15
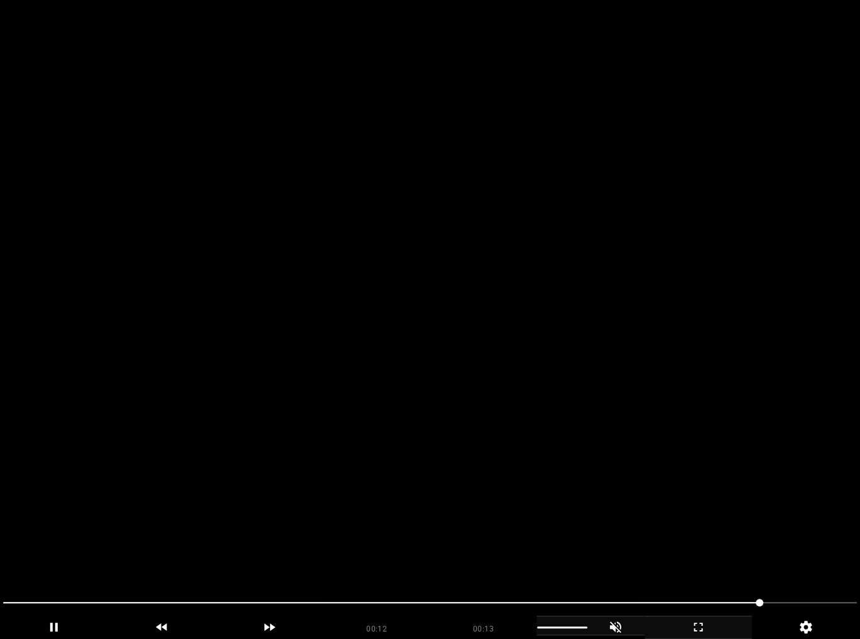
drag, startPoint x: 635, startPoint y: 302, endPoint x: 643, endPoint y: 286, distance: 17.4
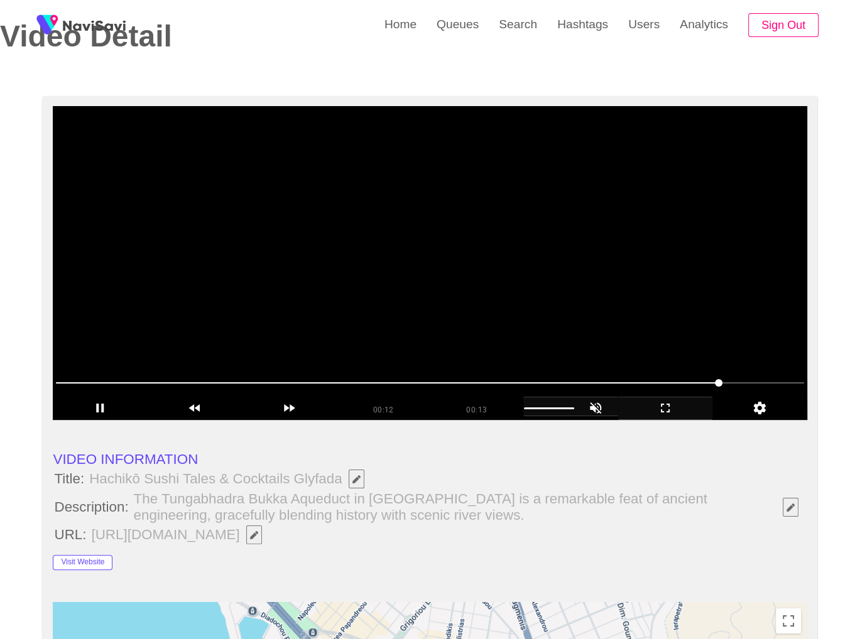
click at [635, 302] on video at bounding box center [430, 263] width 754 height 314
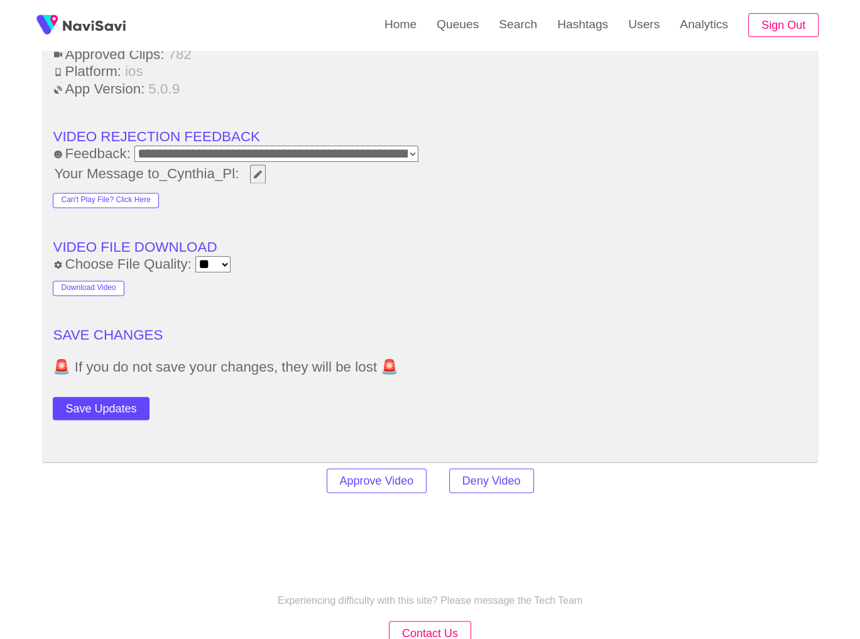
scroll to position [1790, 0]
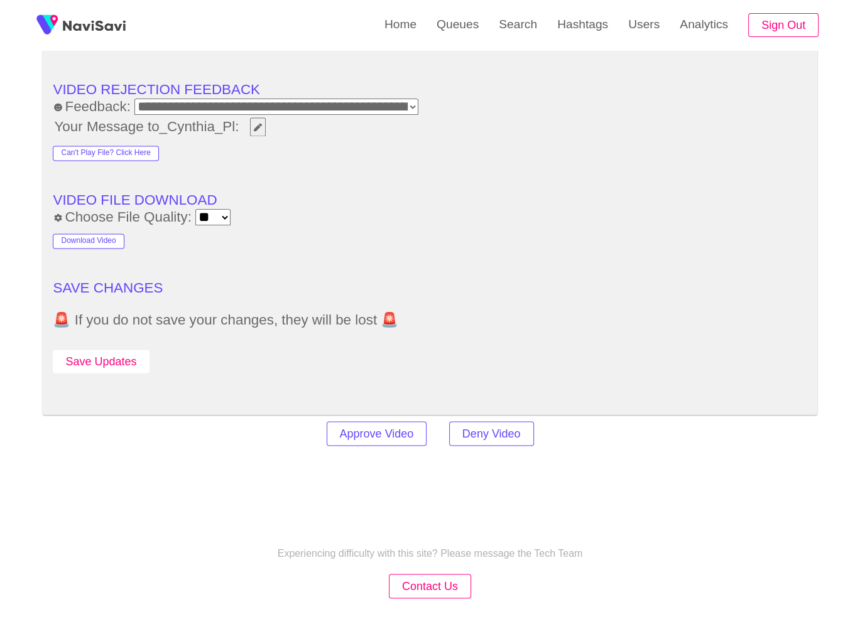
click at [111, 354] on button "Save Updates" at bounding box center [101, 361] width 96 height 23
